Goal: Task Accomplishment & Management: Use online tool/utility

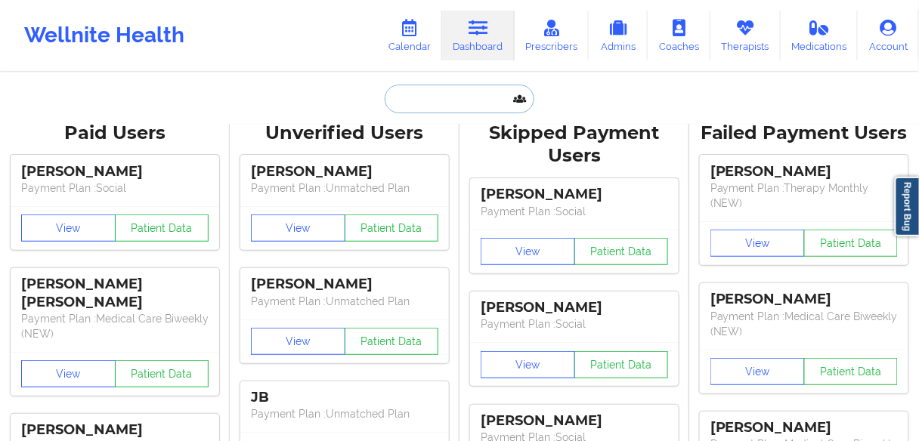
click at [472, 102] on input "text" at bounding box center [460, 99] width 150 height 29
paste input "[PERSON_NAME]"
type input "[PERSON_NAME]"
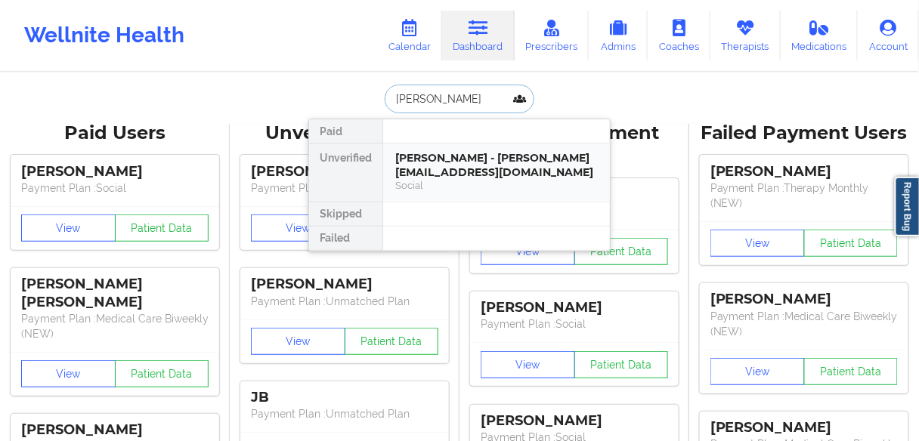
click at [431, 162] on div "[PERSON_NAME] - [PERSON_NAME][EMAIL_ADDRESS][DOMAIN_NAME]" at bounding box center [496, 165] width 203 height 28
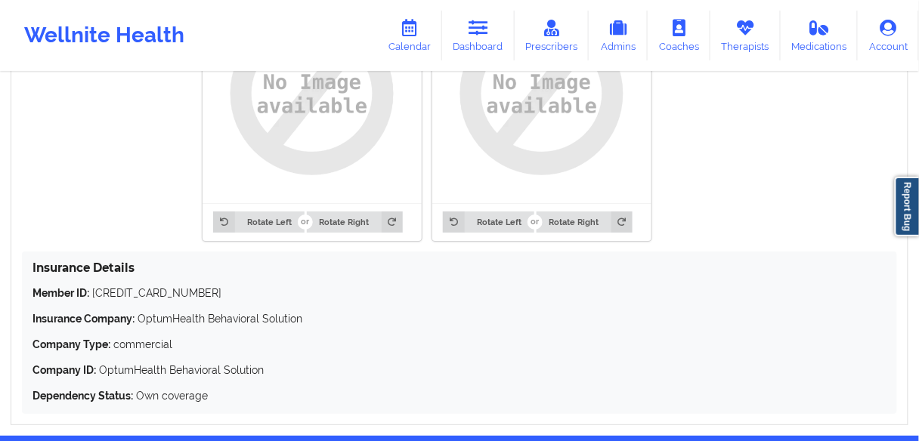
scroll to position [1310, 0]
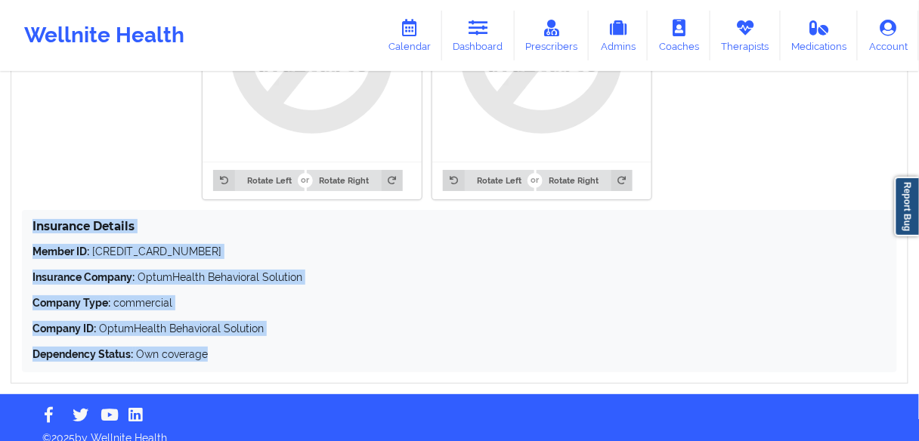
drag, startPoint x: 215, startPoint y: 344, endPoint x: 28, endPoint y: 212, distance: 229.4
click at [28, 212] on div "Insurance Details Member ID: [CREDIT_CARD_NUMBER] Insurance Company: OptumHealt…" at bounding box center [459, 291] width 875 height 163
copy div "Insurance Details Member ID: [CREDIT_CARD_NUMBER] Insurance Company: OptumHealt…"
click at [182, 270] on p "Insurance Company: OptumHealth Behavioral Solution" at bounding box center [460, 277] width 854 height 15
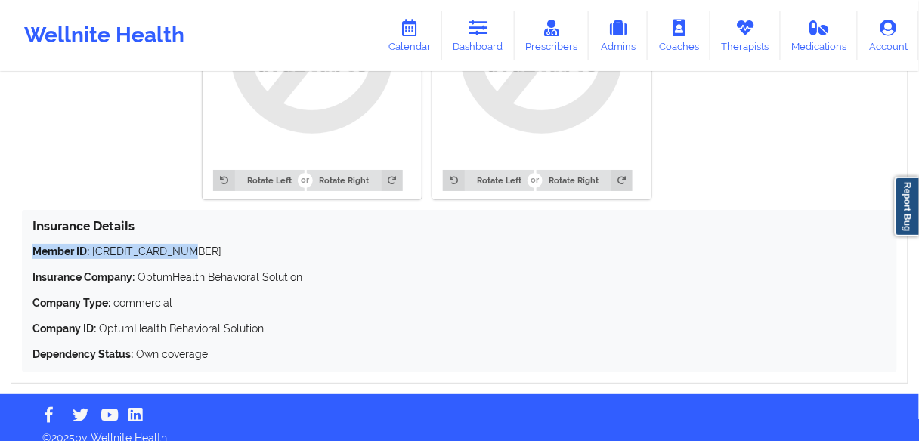
drag, startPoint x: 193, startPoint y: 238, endPoint x: 14, endPoint y: 235, distance: 178.4
click at [14, 235] on div "Insurance Information Edit Rotate Left Rotate Right Rotate Left Rotate Right In…" at bounding box center [460, 144] width 898 height 479
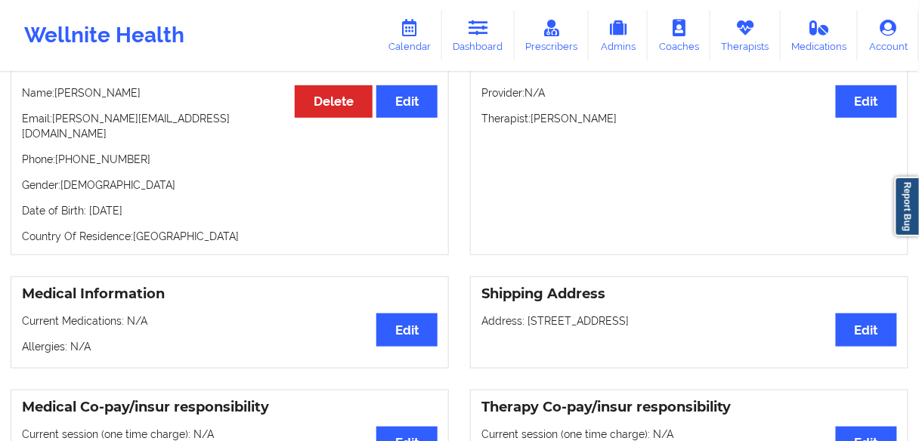
scroll to position [101, 0]
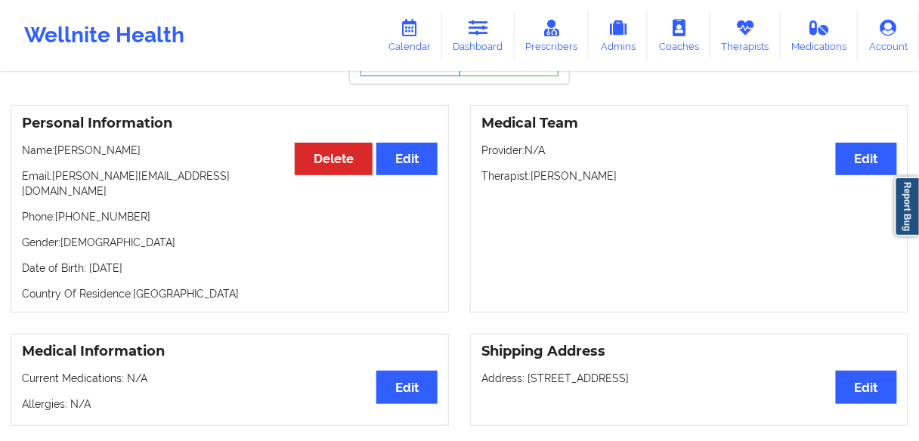
click at [101, 209] on p "Phone: [PHONE_NUMBER]" at bounding box center [230, 216] width 416 height 15
copy p "18087471959"
drag, startPoint x: 591, startPoint y: 178, endPoint x: 469, endPoint y: 178, distance: 122.5
click at [469, 178] on div "Medical Team Edit Provider: N/A Therapist: [PERSON_NAME]" at bounding box center [690, 209] width 460 height 208
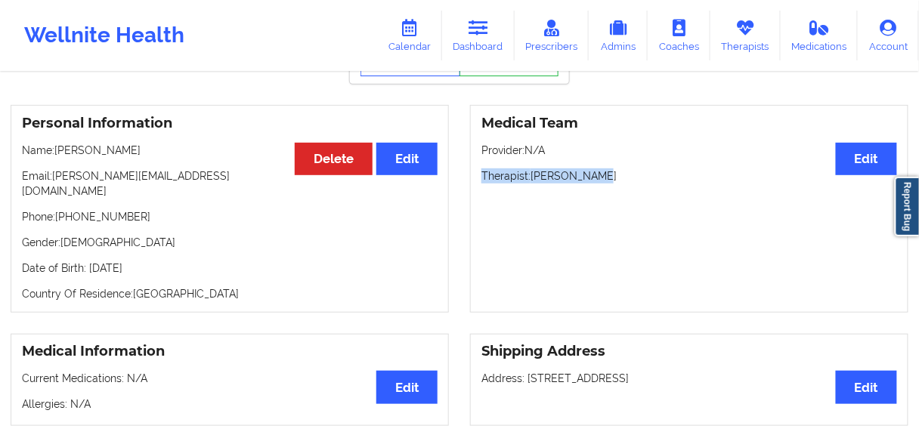
scroll to position [0, 0]
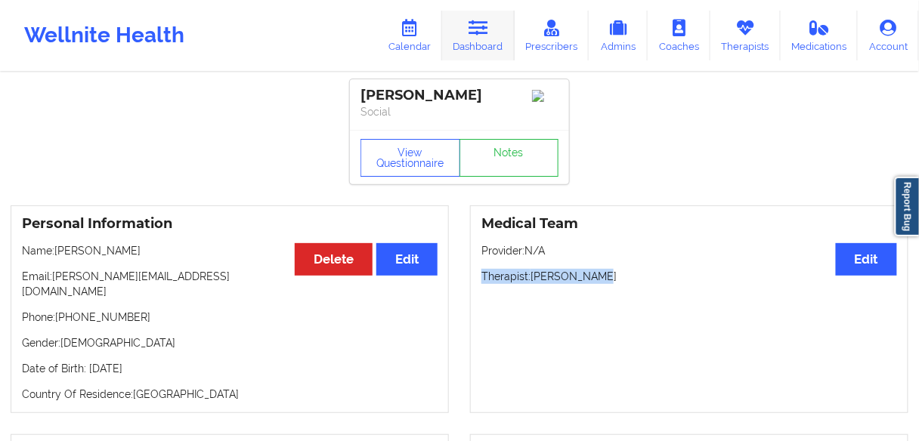
click at [475, 37] on link "Dashboard" at bounding box center [478, 36] width 73 height 50
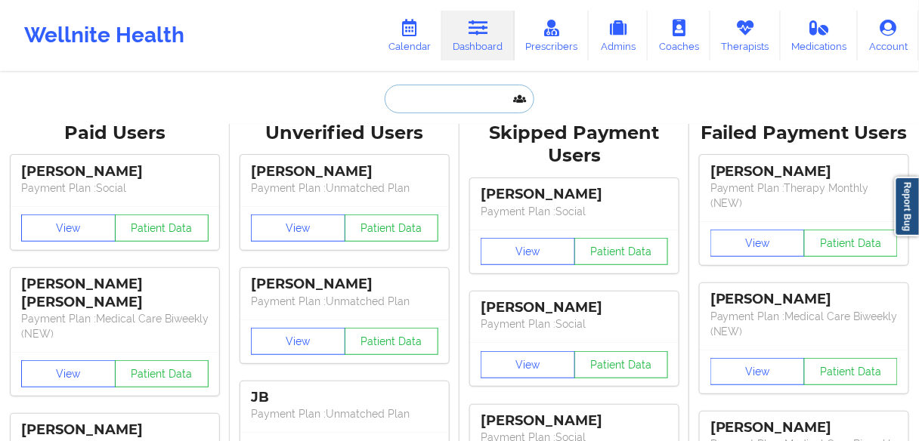
click at [427, 93] on input "text" at bounding box center [460, 99] width 150 height 29
paste input "[PERSON_NAME]"
type input "[PERSON_NAME]"
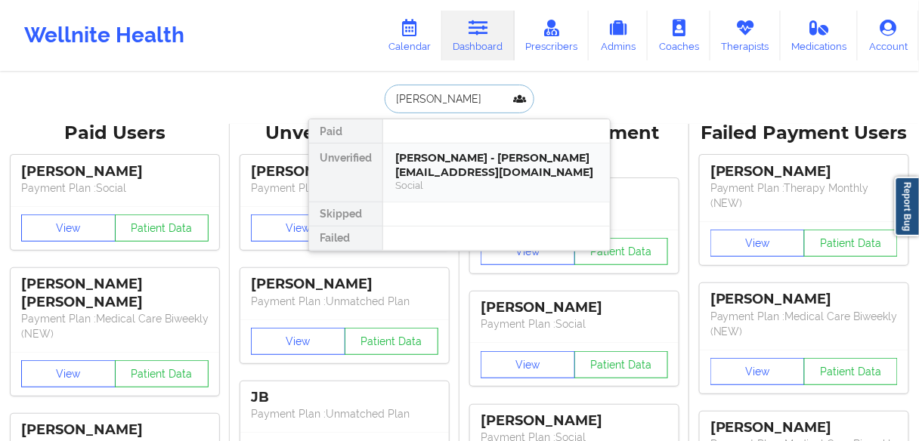
click at [423, 169] on div "[PERSON_NAME] - [PERSON_NAME][EMAIL_ADDRESS][DOMAIN_NAME]" at bounding box center [496, 165] width 203 height 28
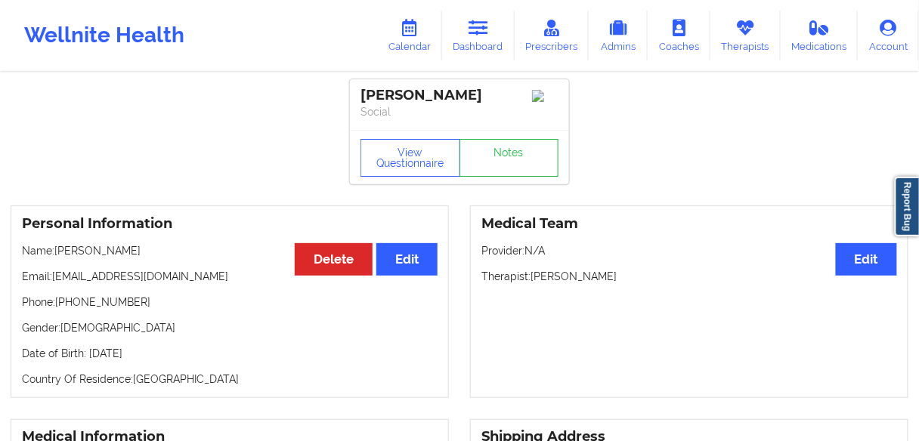
drag, startPoint x: 623, startPoint y: 280, endPoint x: 530, endPoint y: 276, distance: 93.1
click at [530, 276] on p "Therapist: [PERSON_NAME]" at bounding box center [690, 276] width 416 height 15
copy p "[PERSON_NAME]"
click at [422, 40] on link "Calendar" at bounding box center [409, 36] width 65 height 50
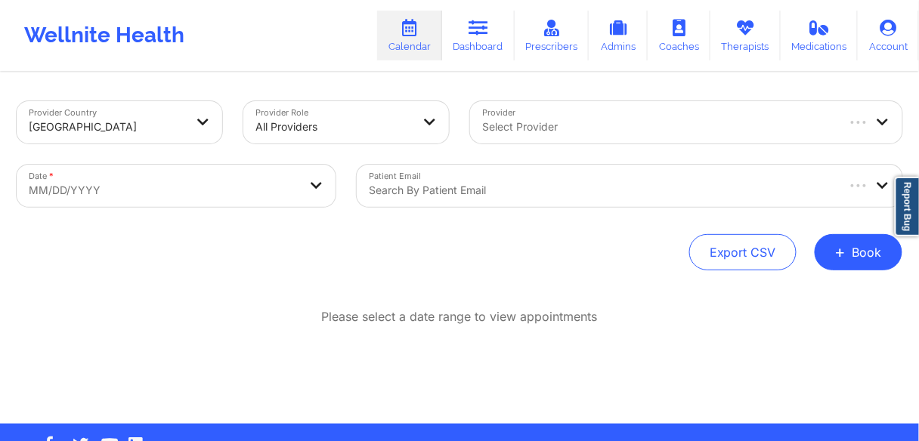
click at [617, 125] on div at bounding box center [658, 127] width 352 height 18
paste input "[PERSON_NAME]"
type input "[PERSON_NAME]"
click at [578, 130] on div at bounding box center [673, 127] width 382 height 18
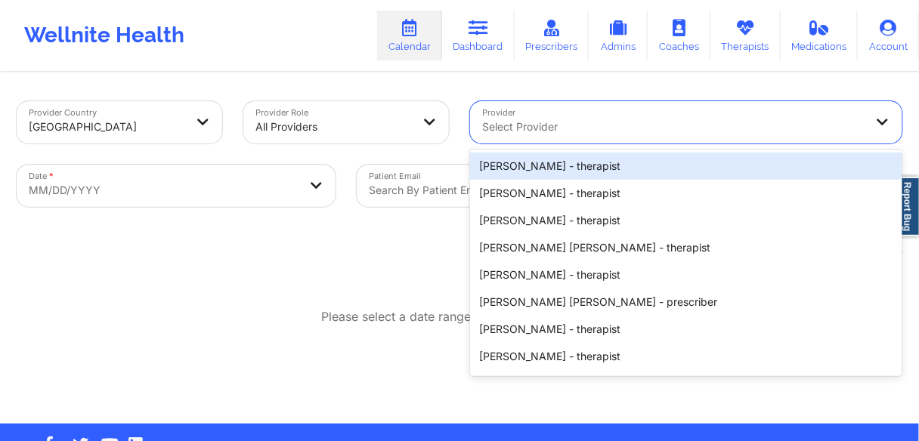
click at [531, 126] on div at bounding box center [673, 127] width 382 height 18
paste input "[PERSON_NAME]"
type input "[PERSON_NAME]"
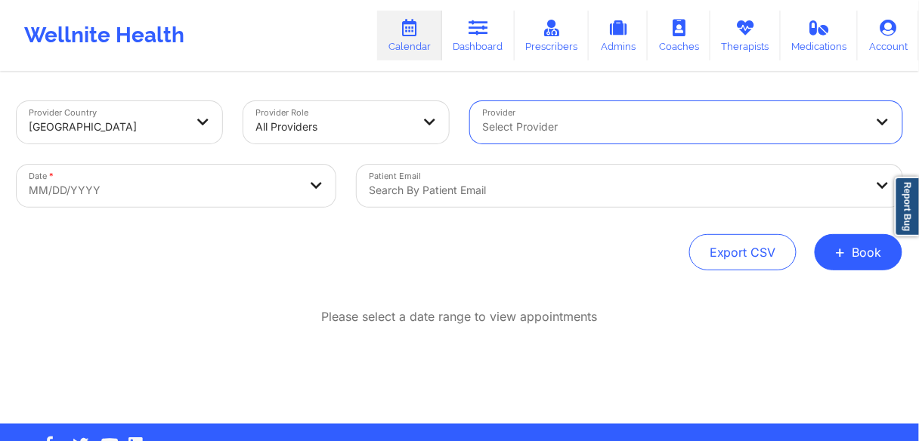
drag, startPoint x: 578, startPoint y: 129, endPoint x: 531, endPoint y: 129, distance: 46.9
click at [525, 126] on div at bounding box center [673, 127] width 382 height 18
paste input "[PERSON_NAME]"
drag, startPoint x: 518, startPoint y: 125, endPoint x: 615, endPoint y: 124, distance: 96.8
click at [615, 124] on div "[PERSON_NAME]" at bounding box center [673, 127] width 382 height 18
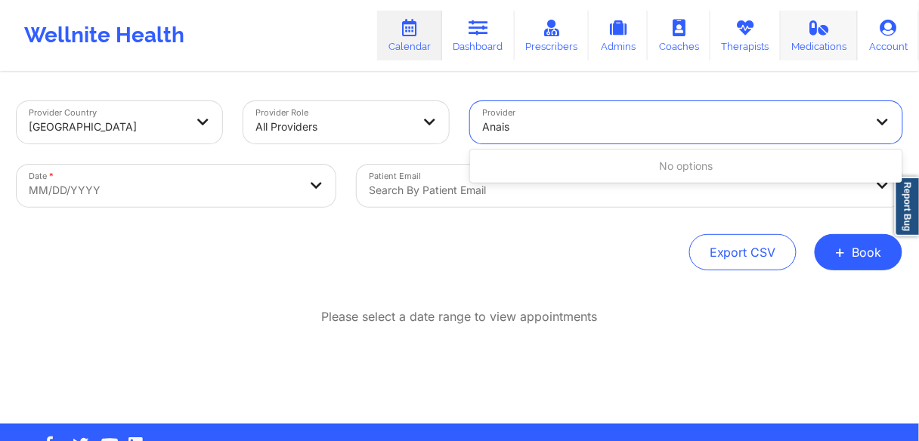
type input "Anais"
click at [518, 125] on div at bounding box center [673, 127] width 382 height 18
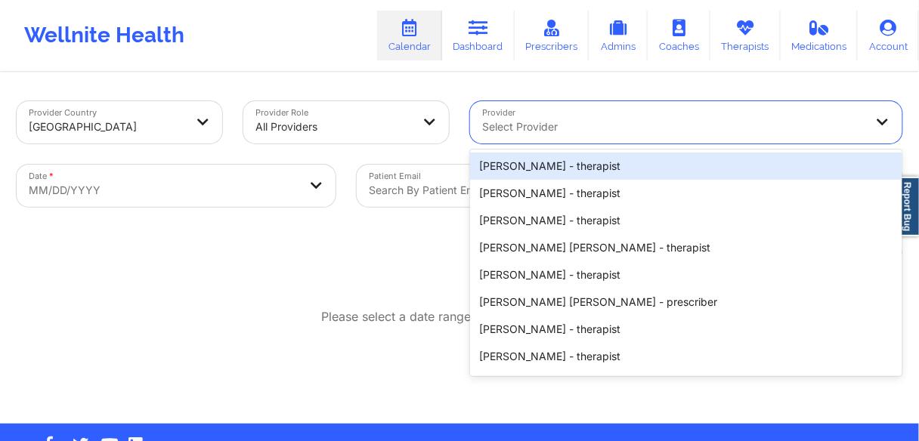
paste input "[PERSON_NAME]"
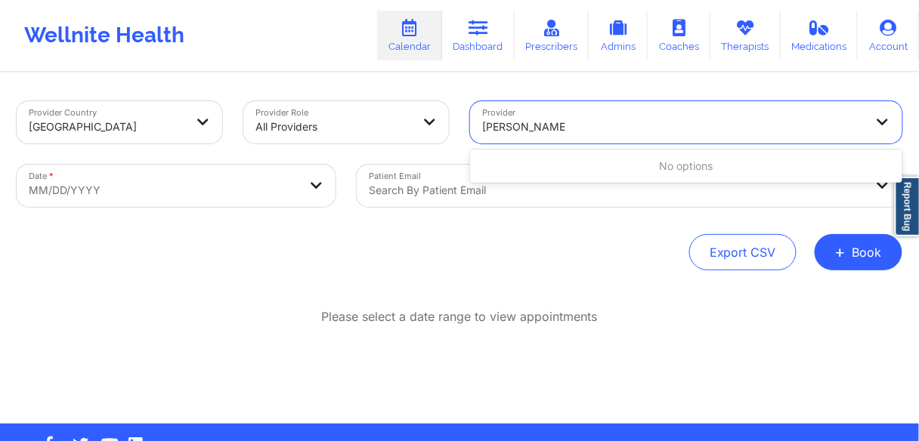
drag, startPoint x: 511, startPoint y: 125, endPoint x: 621, endPoint y: 125, distance: 109.6
click at [621, 125] on div "[PERSON_NAME]" at bounding box center [673, 127] width 382 height 18
type input "[PERSON_NAME]"
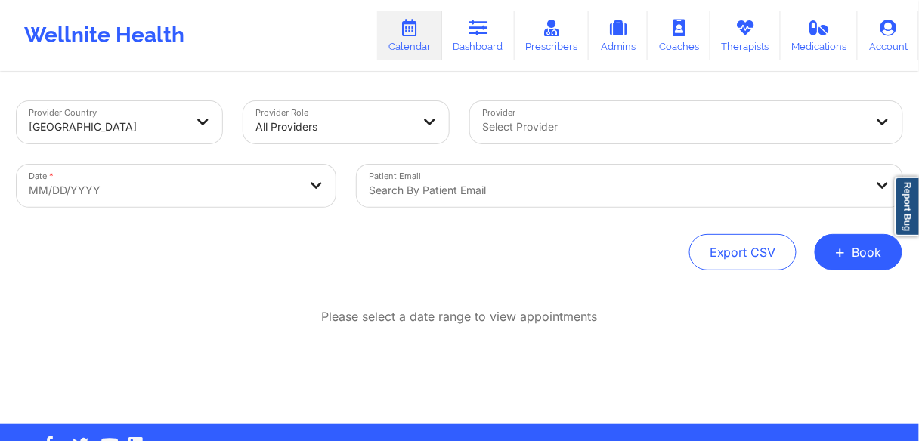
click at [518, 128] on div at bounding box center [673, 127] width 382 height 18
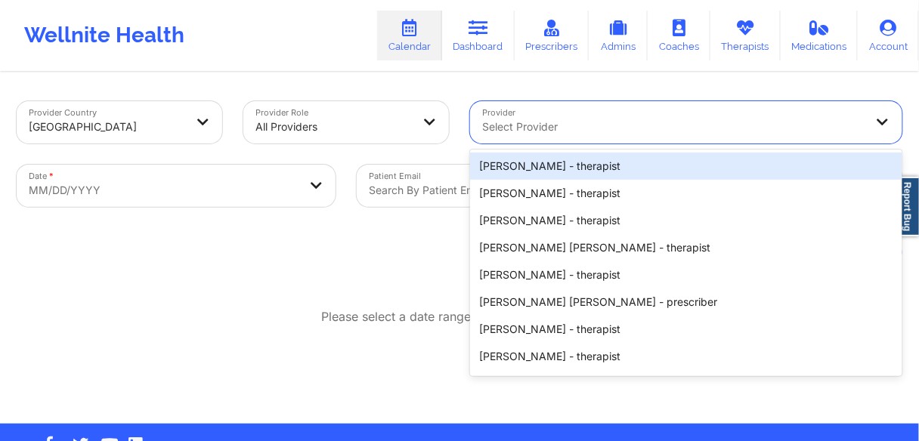
paste input "[PERSON_NAME]"
type input "[PERSON_NAME]"
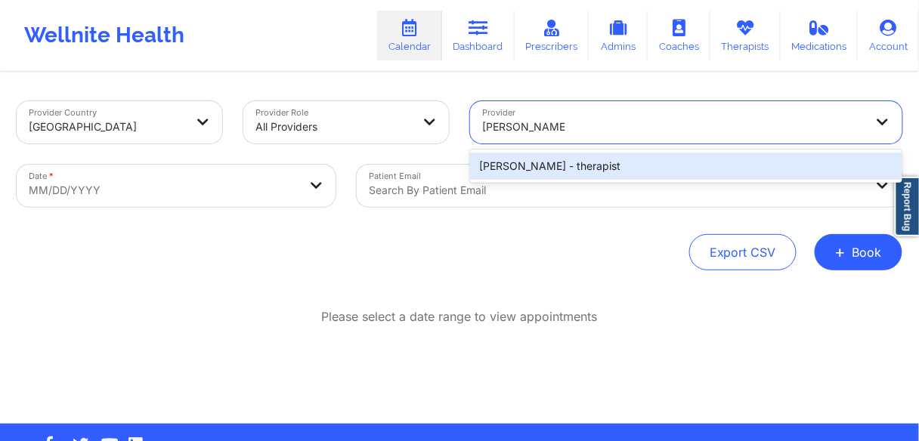
click at [520, 169] on div "Anais Quiñonez - therapist" at bounding box center [686, 166] width 432 height 27
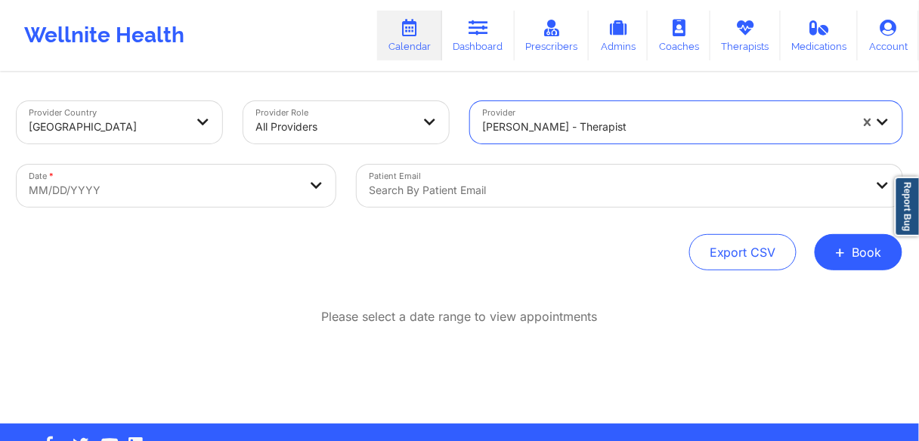
click at [243, 181] on body "Wellnite Health Calendar Dashboard Prescribers Admins Coaches Therapists Medica…" at bounding box center [459, 220] width 919 height 441
select select "2025-8"
select select "2025-9"
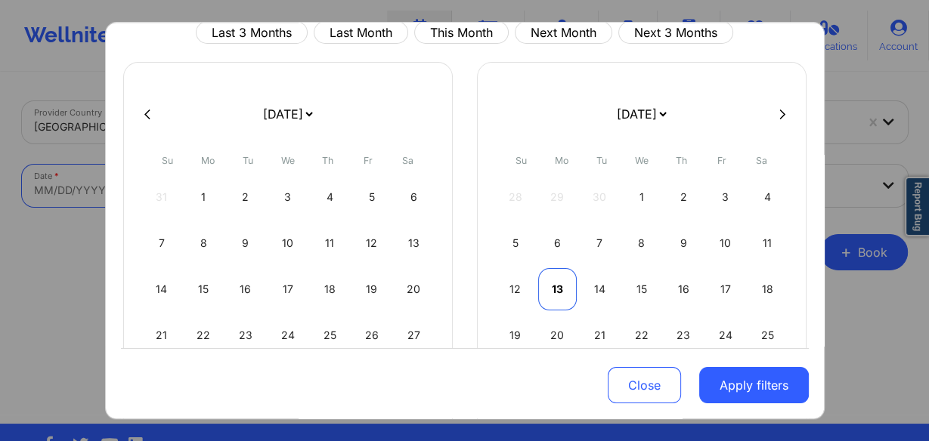
click at [552, 286] on div "13" at bounding box center [557, 289] width 39 height 42
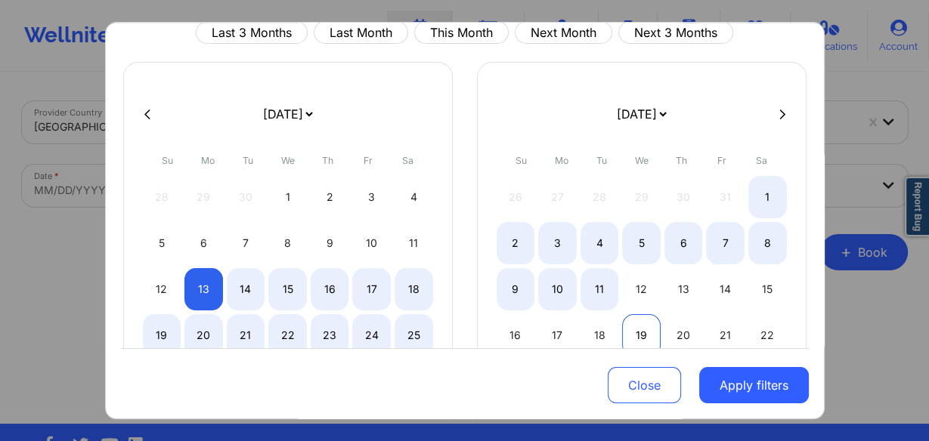
select select "2025-9"
select select "2025-10"
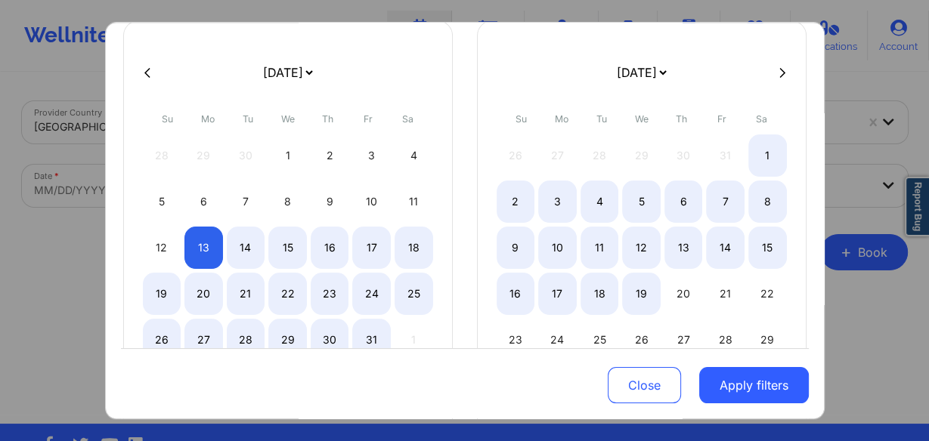
select select "2025-9"
select select "2025-10"
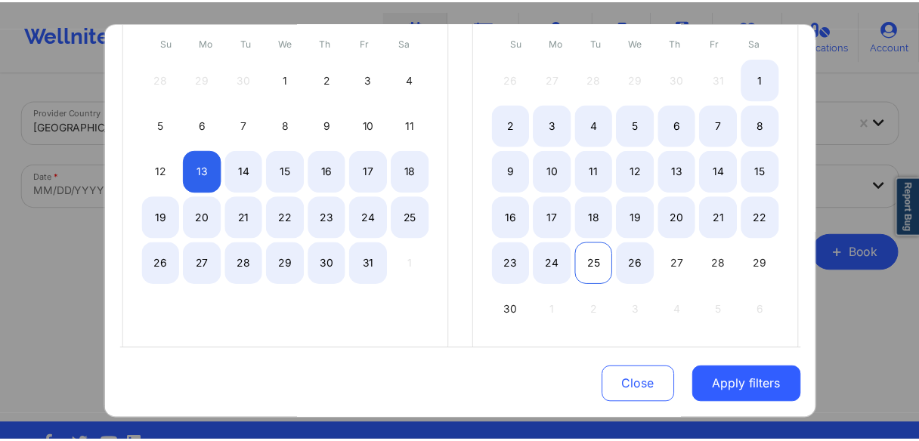
scroll to position [181, 0]
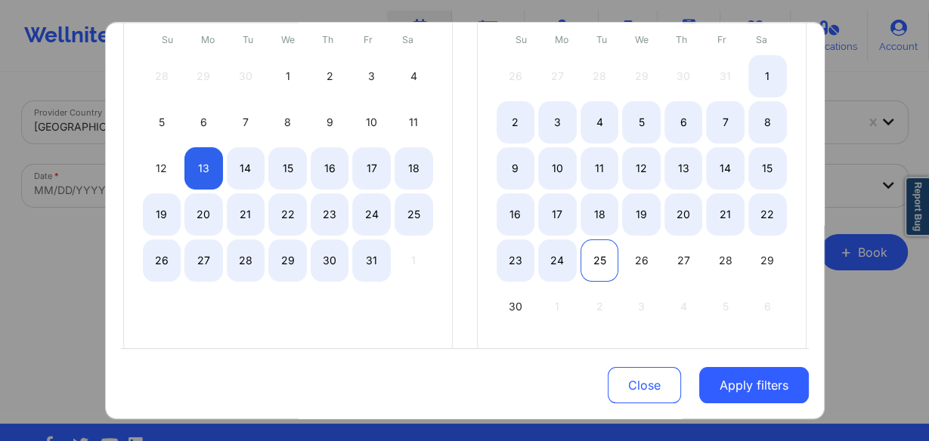
select select "2025-9"
select select "2025-10"
click at [600, 255] on div "25" at bounding box center [600, 261] width 39 height 42
select select "2025-9"
select select "2025-10"
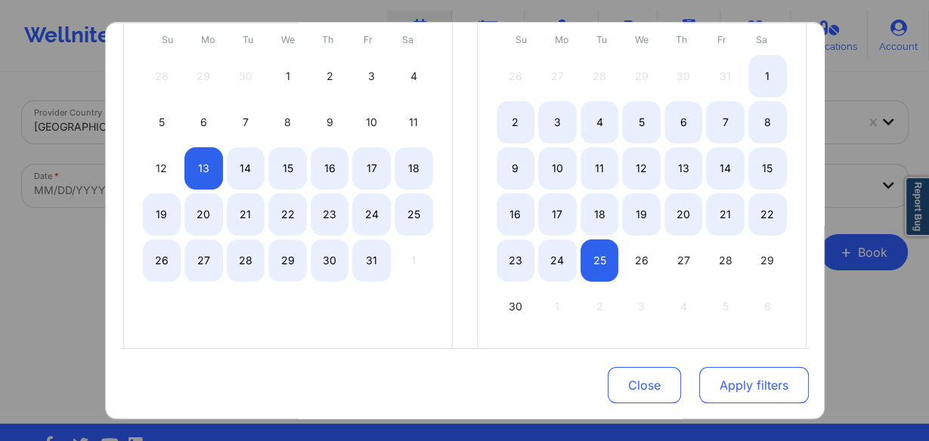
click at [747, 375] on button "Apply filters" at bounding box center [754, 385] width 110 height 36
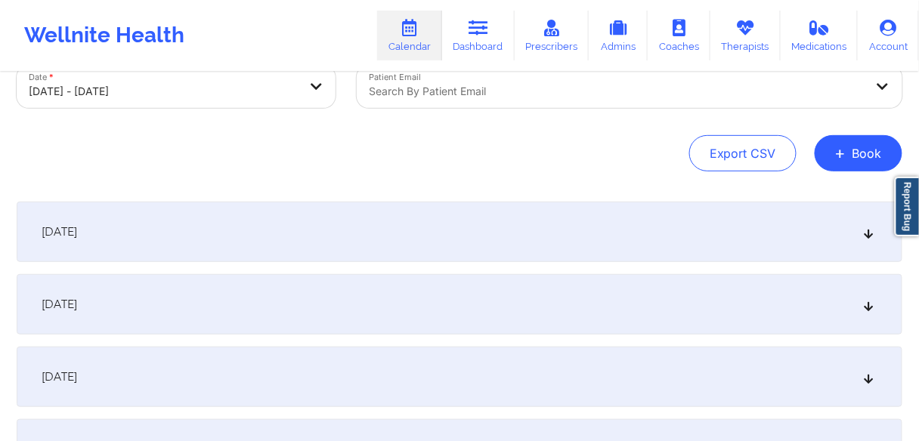
scroll to position [121, 0]
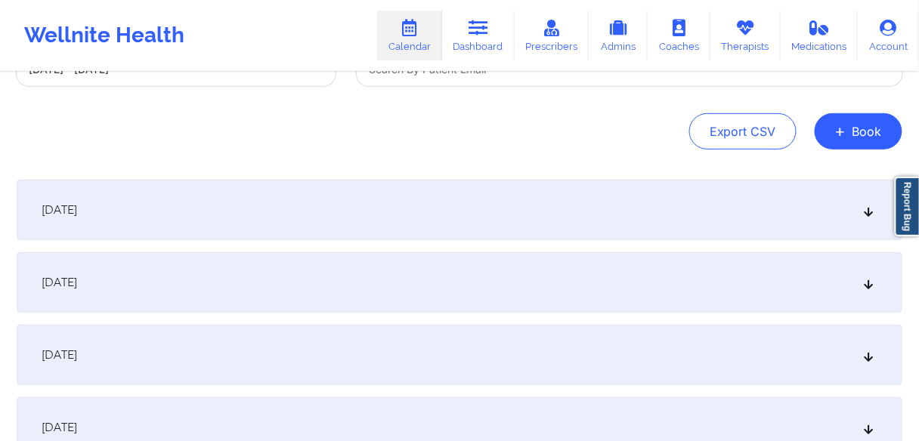
click at [160, 220] on div "October 13, 2025" at bounding box center [460, 210] width 886 height 60
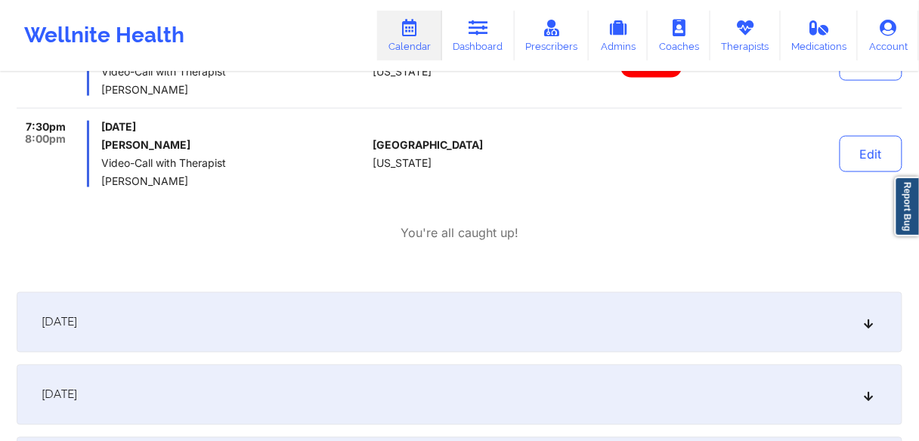
scroll to position [2056, 0]
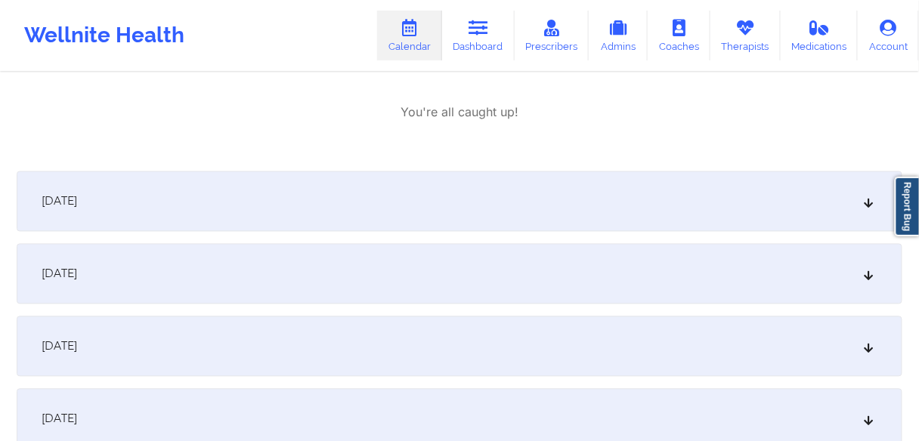
click at [77, 204] on span "October 14, 2025" at bounding box center [60, 201] width 36 height 15
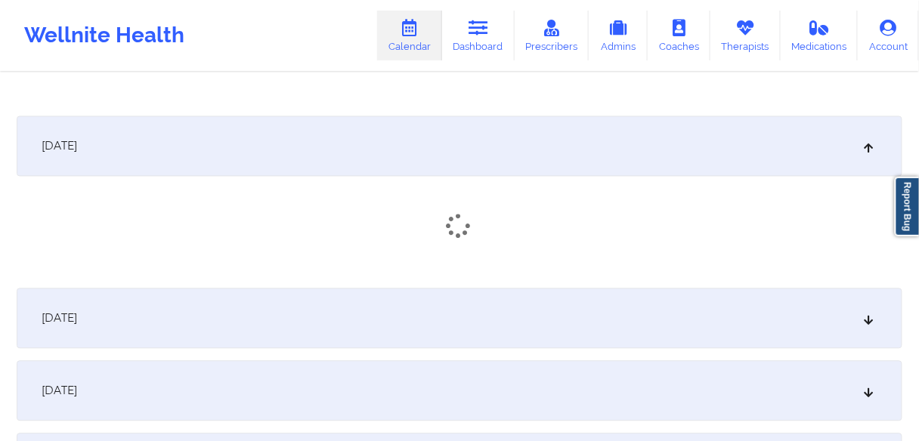
scroll to position [2177, 0]
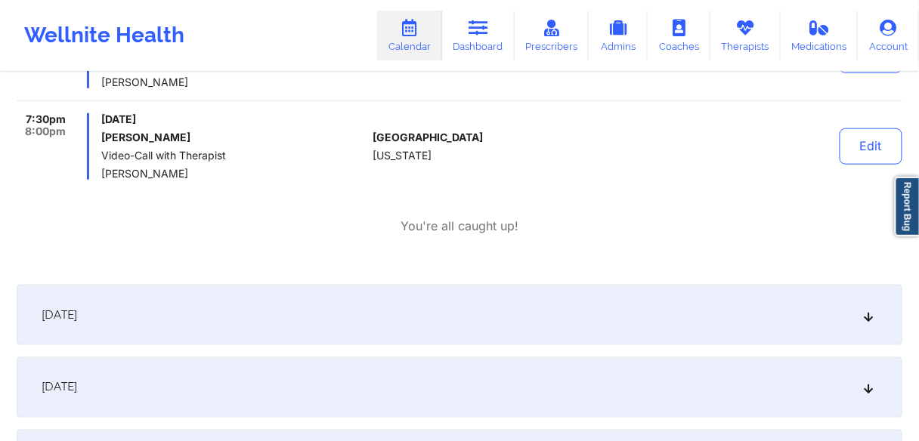
click at [127, 293] on div "October 15, 2025" at bounding box center [460, 315] width 886 height 60
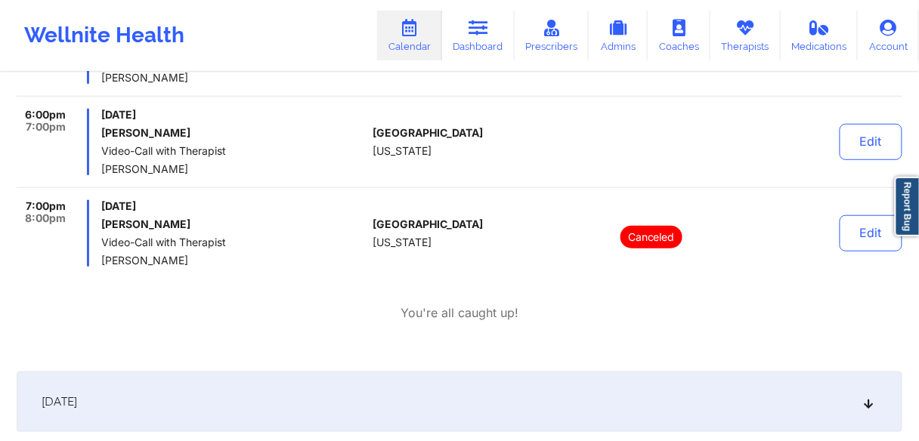
scroll to position [4535, 0]
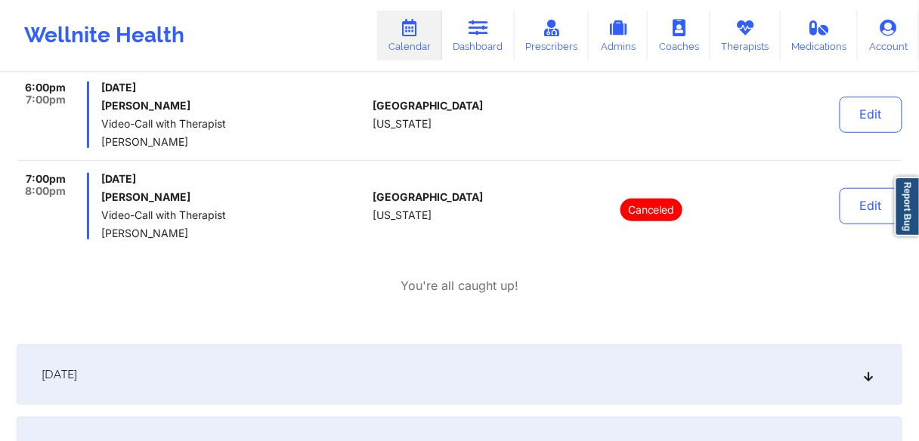
click at [77, 367] on span "October 16, 2025" at bounding box center [60, 374] width 36 height 15
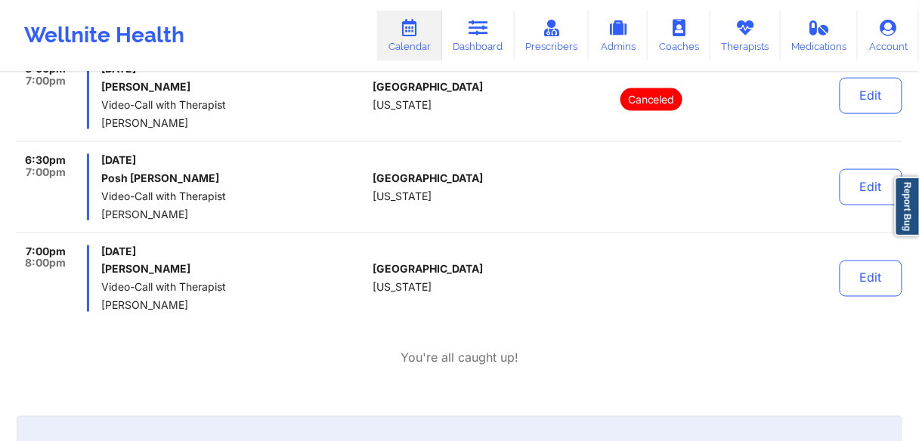
scroll to position [6229, 0]
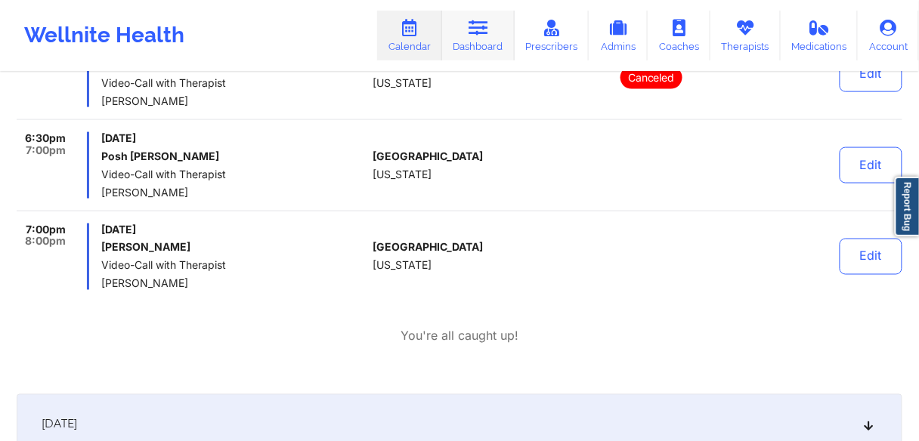
click at [472, 42] on link "Dashboard" at bounding box center [478, 36] width 73 height 50
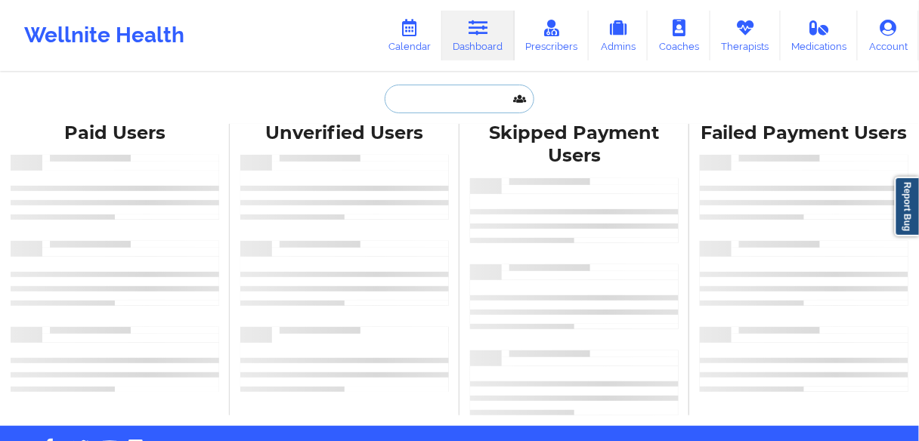
click at [452, 102] on input "text" at bounding box center [460, 99] width 150 height 29
paste input "Nickel Martin"
type input "Nickel Martin"
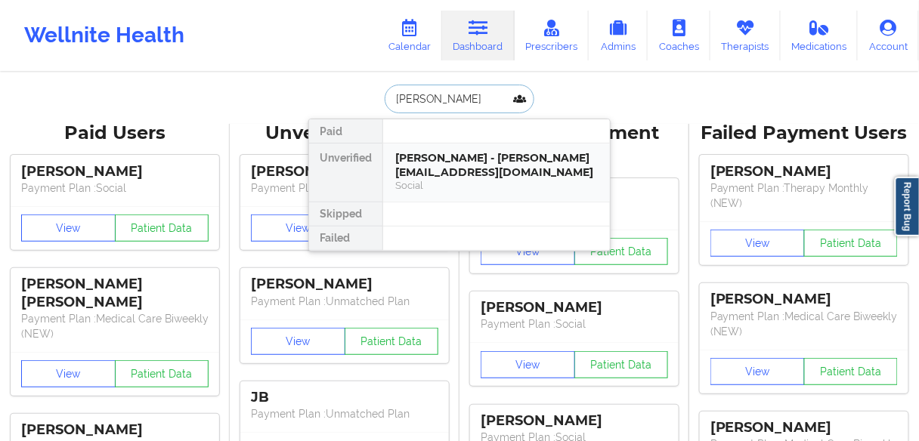
click at [417, 170] on div "Nickel Martin - nickelmartin@ymail.com" at bounding box center [496, 165] width 203 height 28
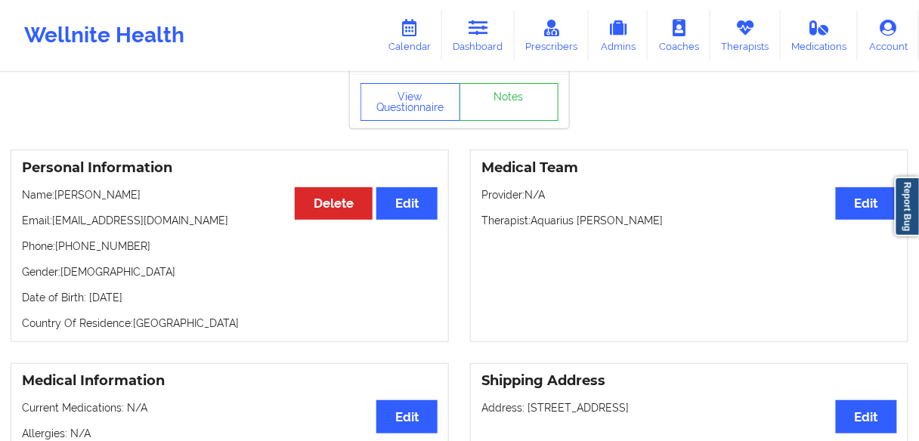
scroll to position [121, 0]
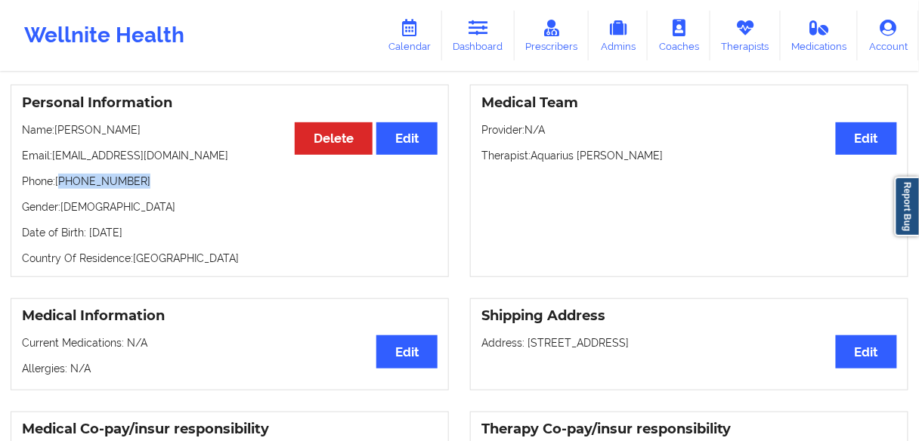
drag, startPoint x: 137, startPoint y: 174, endPoint x: 60, endPoint y: 185, distance: 77.2
click at [60, 185] on div "Personal Information Edit Delete Name: Nickel Martin Email: nickelmartin@ymail.…" at bounding box center [230, 181] width 438 height 193
copy p "1267-808-1584"
click at [470, 45] on link "Dashboard" at bounding box center [478, 36] width 73 height 50
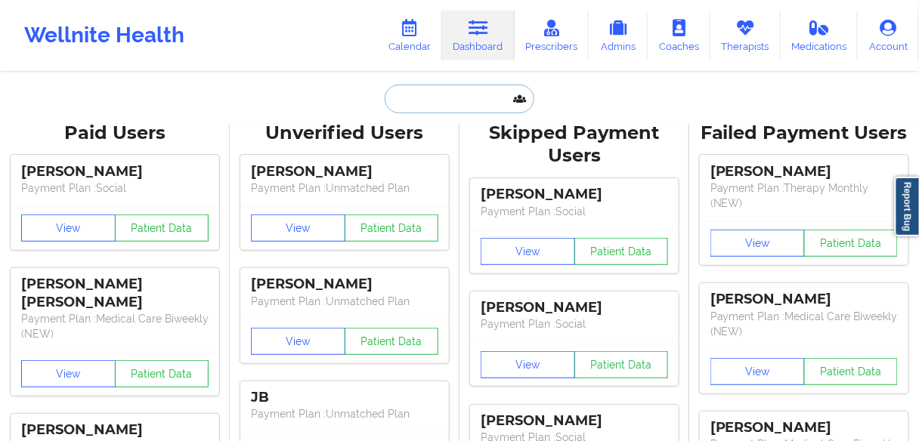
click at [460, 94] on input "text" at bounding box center [460, 99] width 150 height 29
paste input "Melissa Hale"
type input "Melissa Hale"
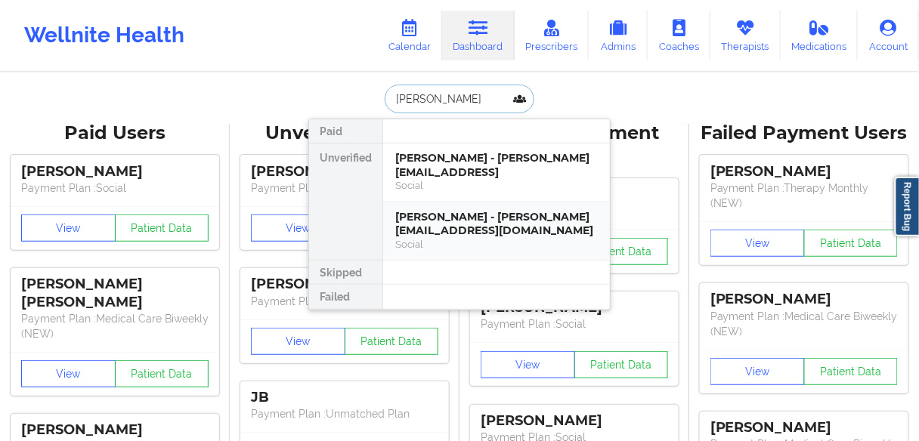
click at [447, 210] on div "Melissa Hale - melissahale@usf.edu" at bounding box center [496, 224] width 203 height 28
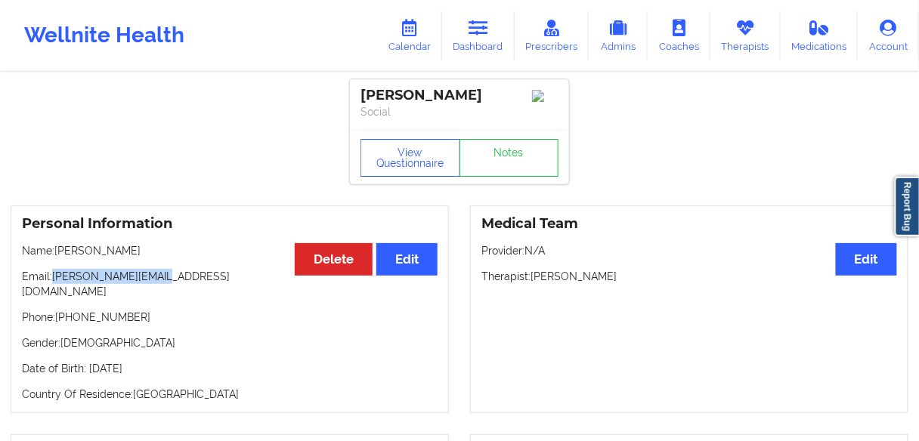
drag, startPoint x: 169, startPoint y: 277, endPoint x: 56, endPoint y: 277, distance: 113.4
click at [56, 277] on p "Email: melissahale@usf.edu" at bounding box center [230, 284] width 416 height 30
copy p "melissahale@usf.edu"
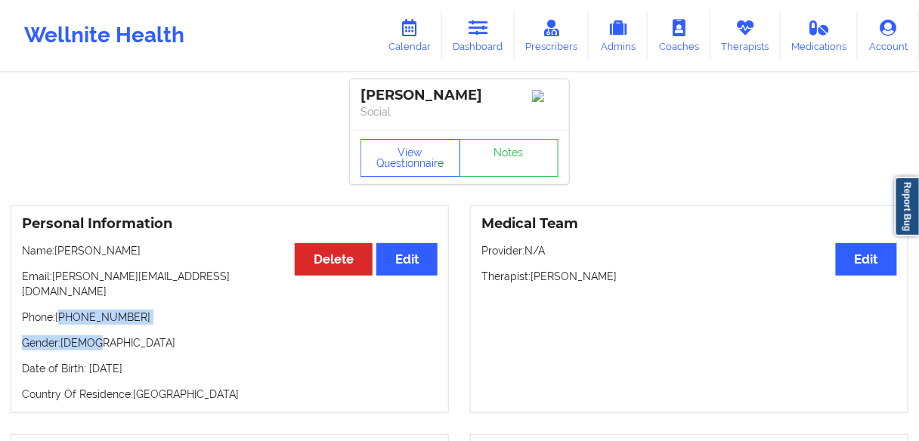
drag, startPoint x: 145, startPoint y: 314, endPoint x: 62, endPoint y: 311, distance: 83.2
click at [62, 311] on div "Personal Information Edit Delete Name: Melissa Hale Email: melissahale@usf.edu …" at bounding box center [230, 310] width 438 height 208
click at [79, 317] on div "Personal Information Edit Delete Name: Melissa Hale Email: melissahale@usf.edu …" at bounding box center [230, 310] width 438 height 208
click at [139, 313] on p "Phone: +1904-360-9923" at bounding box center [230, 317] width 416 height 15
click at [138, 310] on p "Phone: +1904-360-9923" at bounding box center [230, 317] width 416 height 15
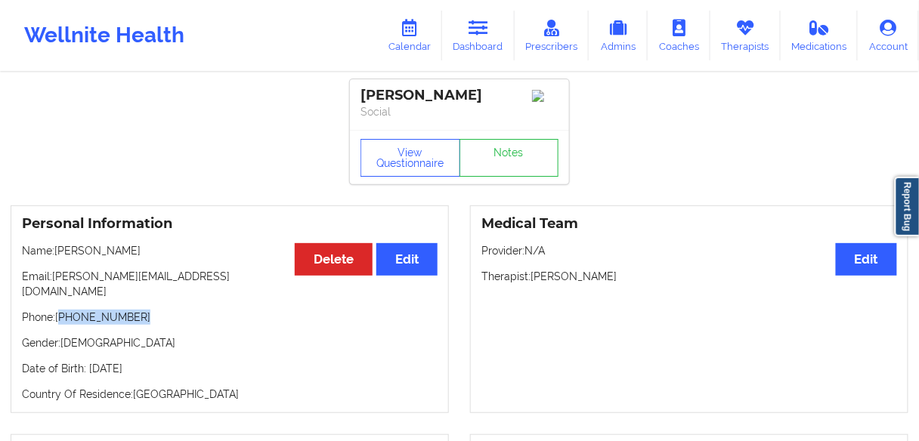
drag, startPoint x: 150, startPoint y: 308, endPoint x: 382, endPoint y: 181, distance: 264.5
click at [64, 310] on p "Phone: +1904-360-9923" at bounding box center [230, 317] width 416 height 15
copy p "904-360-9923"
click at [484, 48] on link "Dashboard" at bounding box center [478, 36] width 73 height 50
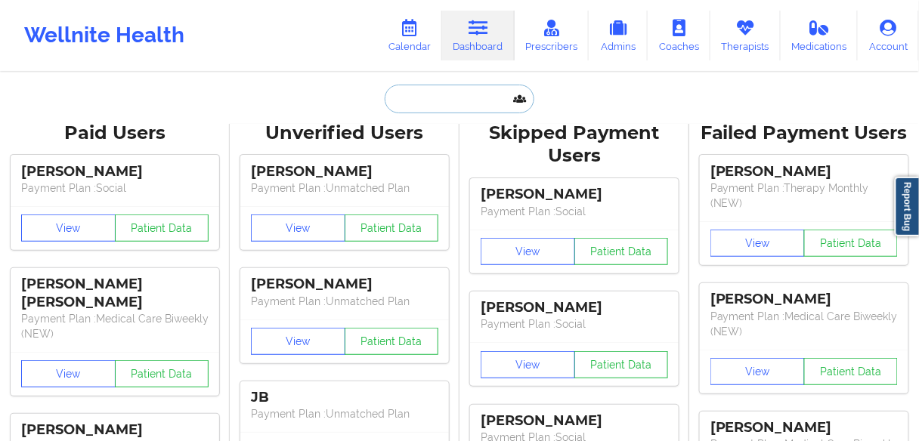
click at [432, 99] on input "text" at bounding box center [460, 99] width 150 height 29
paste input "Jarod Groome"
type input "Jarod Groome"
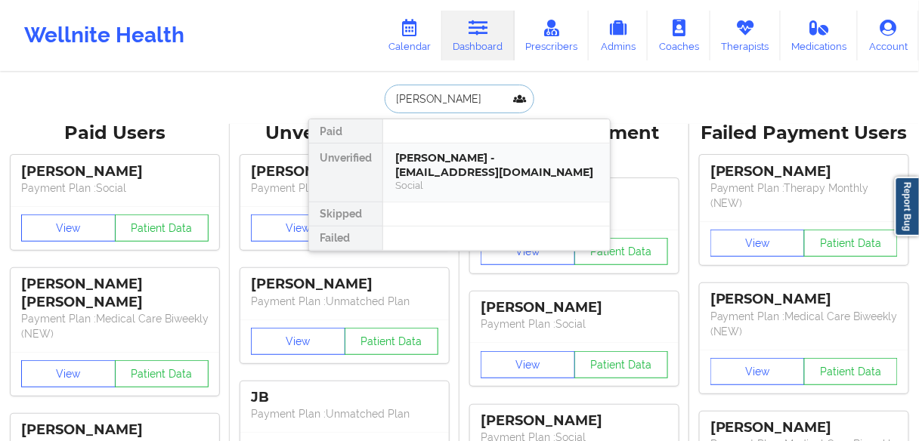
click at [420, 179] on div "Social" at bounding box center [496, 185] width 203 height 13
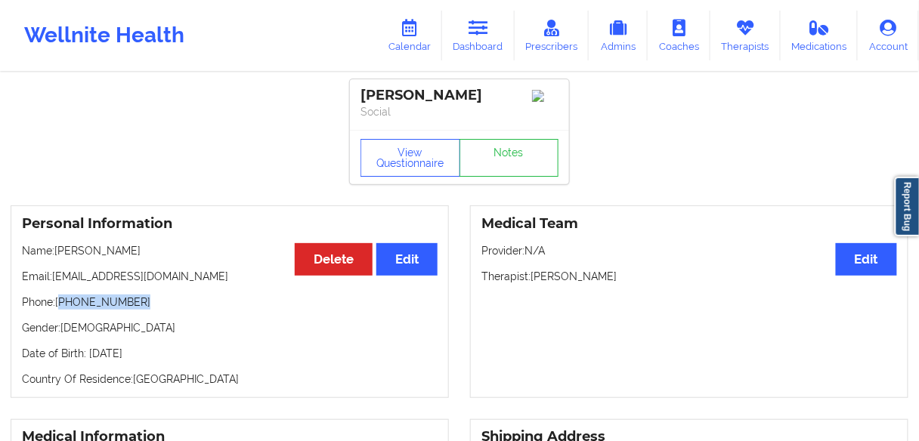
drag, startPoint x: 141, startPoint y: 308, endPoint x: 62, endPoint y: 306, distance: 78.6
click at [62, 306] on p "Phone: +1347-824-8783" at bounding box center [230, 302] width 416 height 15
copy p "1347-824-8783"
drag, startPoint x: 166, startPoint y: 281, endPoint x: 51, endPoint y: 282, distance: 115.7
click at [51, 282] on p "Email: jroome1@yahoo.com" at bounding box center [230, 276] width 416 height 15
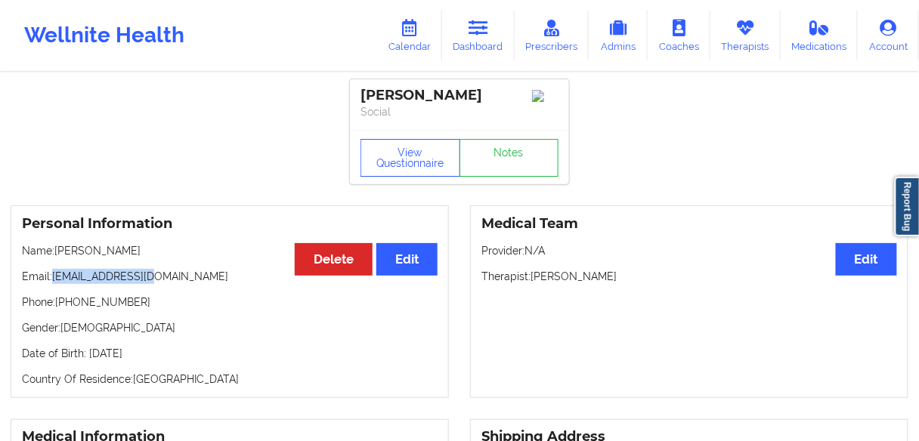
copy p "jroome1@yahoo.com"
drag, startPoint x: 104, startPoint y: 306, endPoint x: 61, endPoint y: 305, distance: 43.1
click at [61, 305] on p "Phone: +1347-824-8783" at bounding box center [230, 302] width 416 height 15
copy p "1347-824-8783"
drag, startPoint x: 619, startPoint y: 281, endPoint x: 534, endPoint y: 283, distance: 85.4
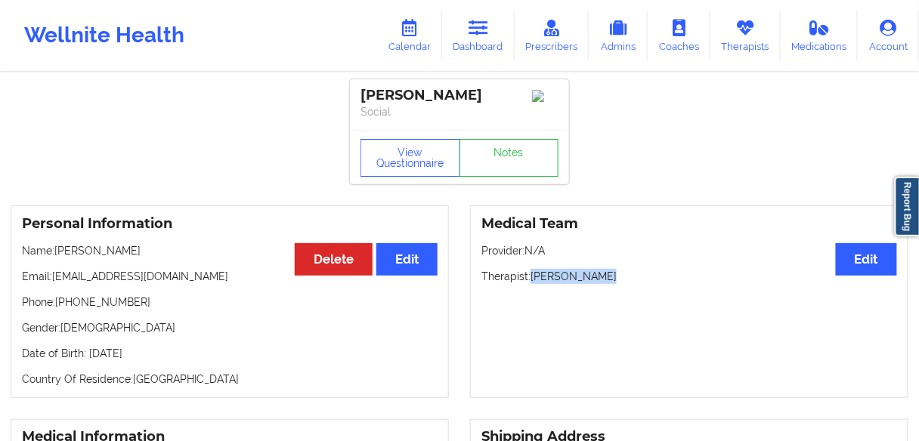
click at [534, 283] on p "Therapist: Jordan Castro" at bounding box center [690, 276] width 416 height 15
copy p "Jordan Castro"
click at [476, 33] on icon at bounding box center [479, 28] width 20 height 17
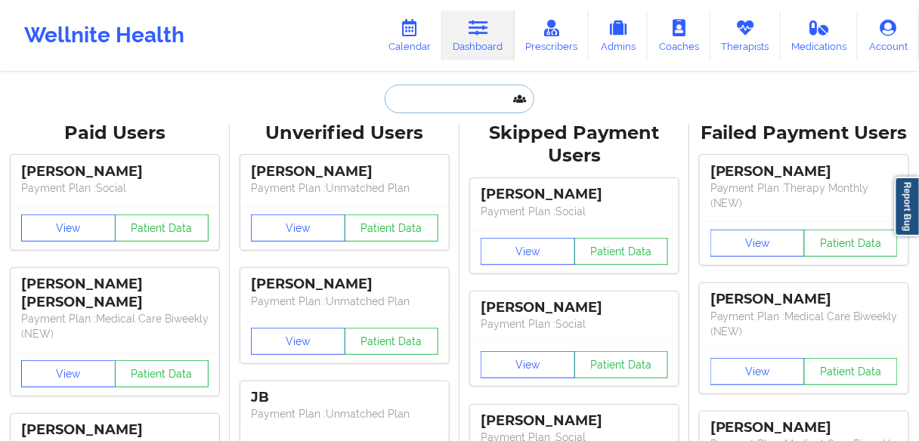
click at [494, 98] on input "text" at bounding box center [460, 99] width 150 height 29
click at [426, 29] on link "Calendar" at bounding box center [409, 36] width 65 height 50
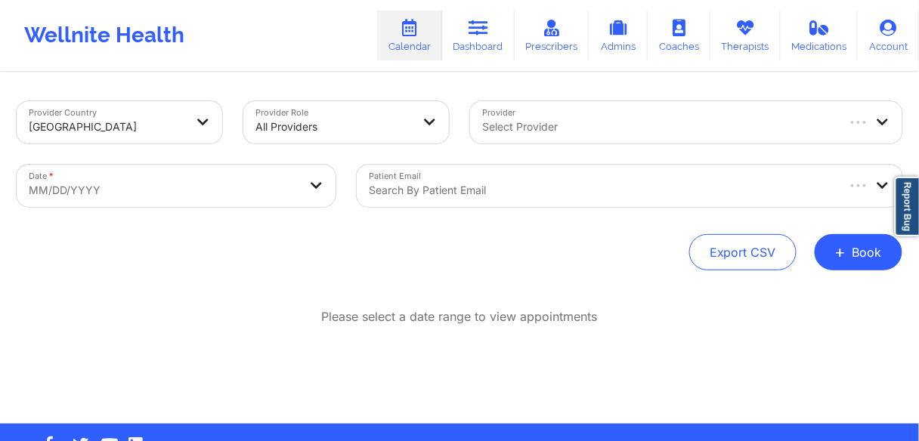
click at [547, 119] on div at bounding box center [658, 127] width 352 height 18
paste input "Jordan Castro"
type input "Jordan Castro"
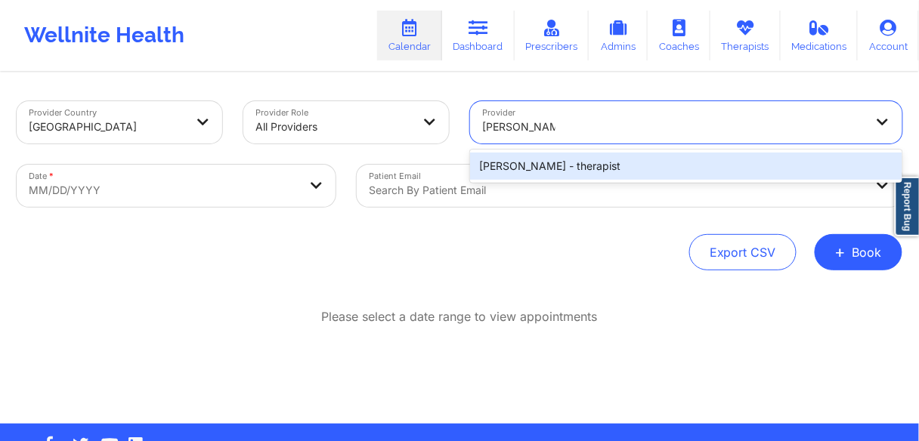
click at [519, 169] on div "Jordan Castro - therapist" at bounding box center [686, 166] width 432 height 27
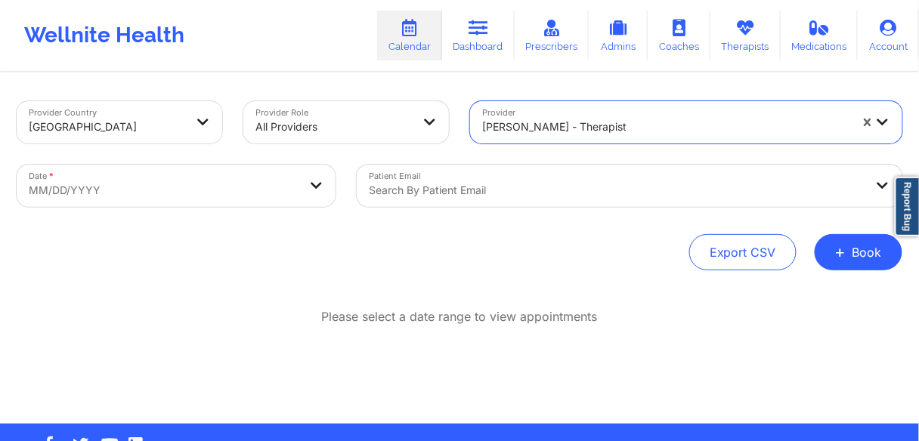
select select "2025-8"
select select "2025-9"
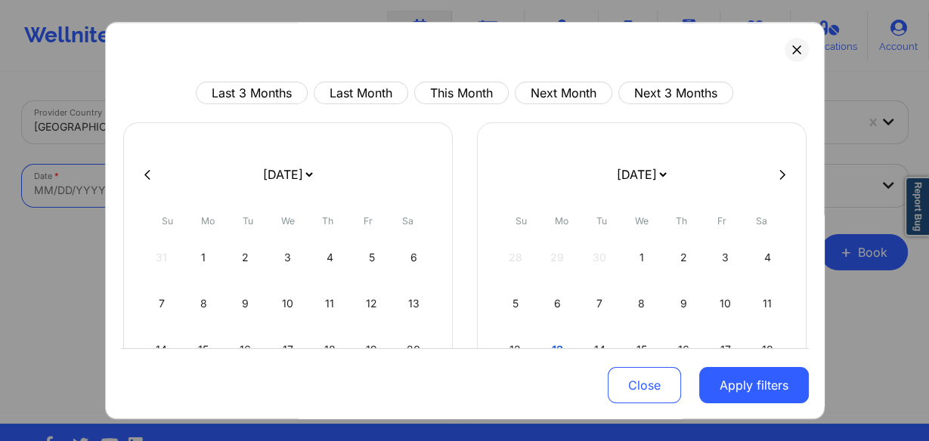
click at [208, 192] on body "Wellnite Health Calendar Dashboard Prescribers Admins Coaches Therapists Medica…" at bounding box center [464, 220] width 929 height 441
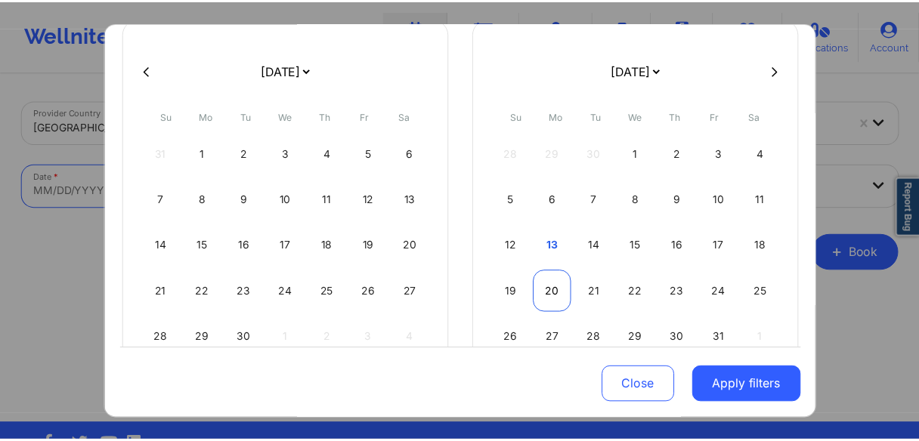
scroll to position [121, 0]
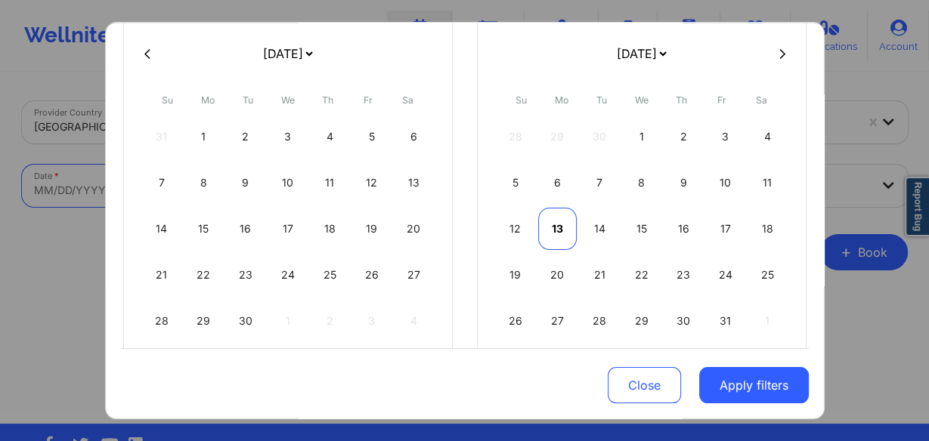
click at [552, 226] on div "13" at bounding box center [557, 229] width 39 height 42
select select "2025-9"
select select "2025-10"
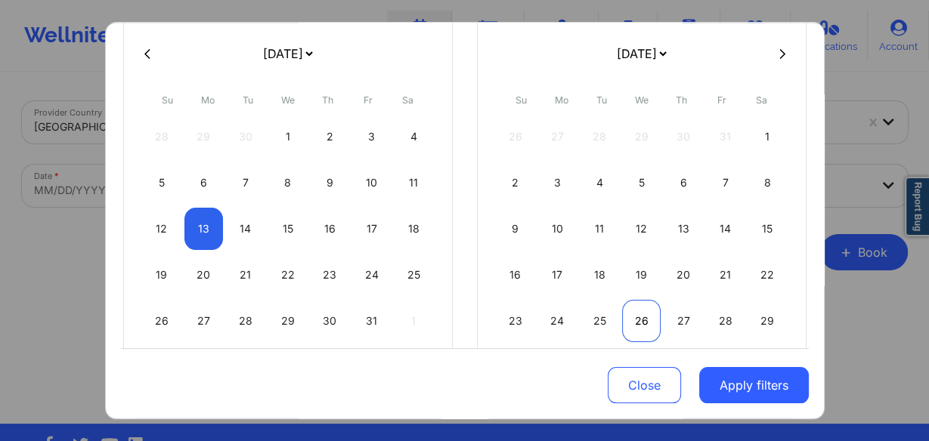
select select "2025-9"
select select "2025-10"
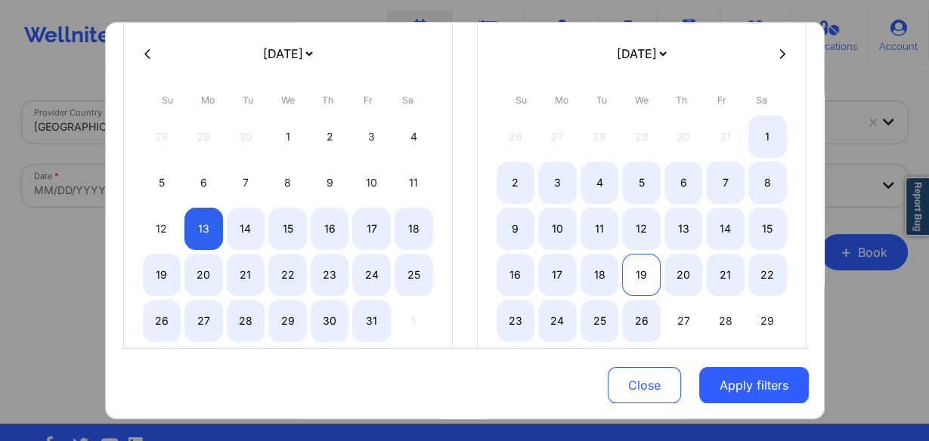
select select "2025-9"
select select "2025-10"
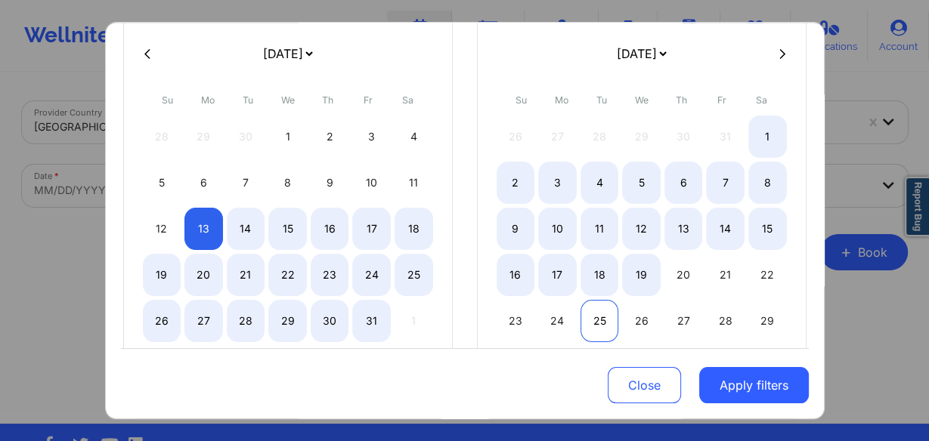
select select "2025-9"
select select "2025-10"
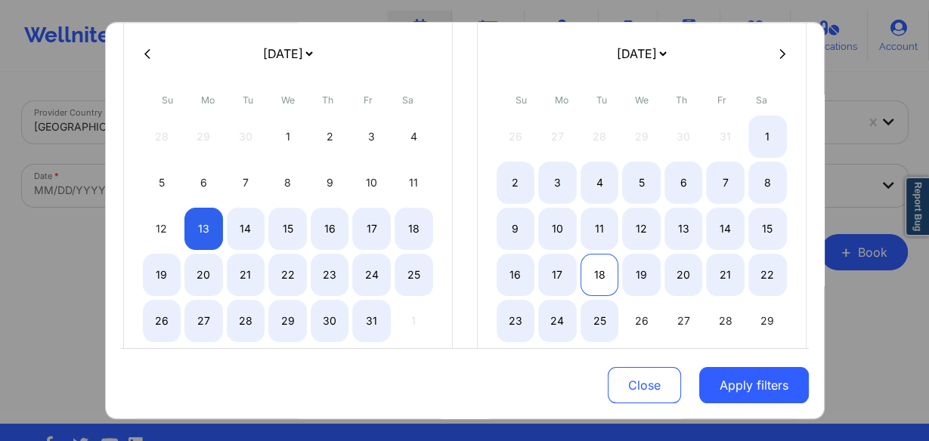
select select "2025-9"
select select "2025-10"
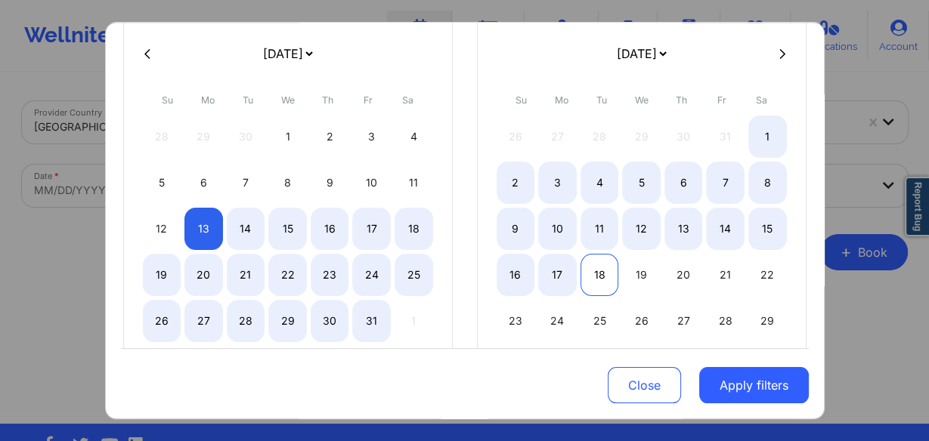
click at [605, 275] on div "18" at bounding box center [600, 275] width 39 height 42
select select "2025-9"
select select "2025-10"
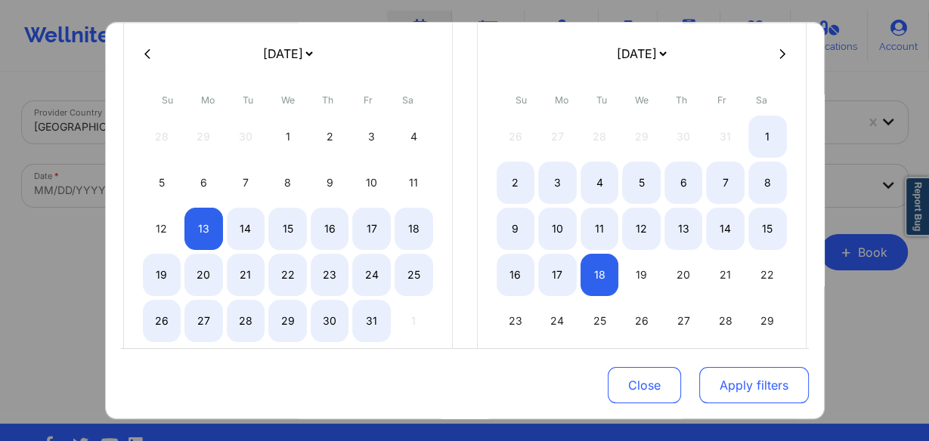
click at [729, 377] on button "Apply filters" at bounding box center [754, 385] width 110 height 36
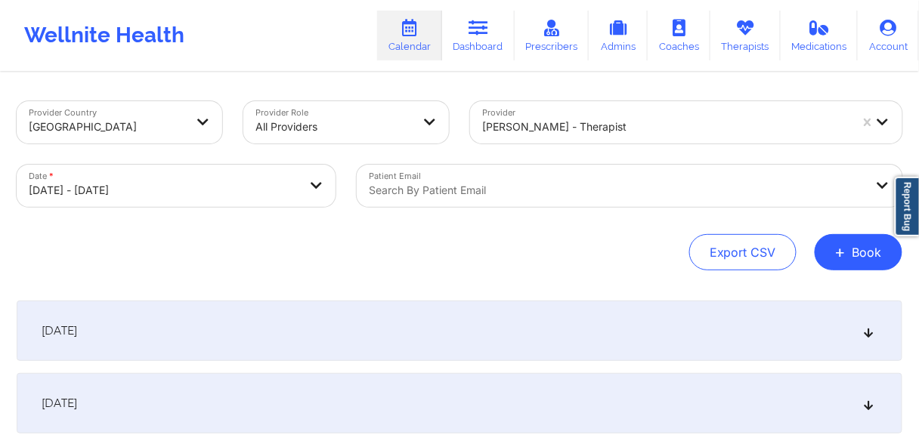
click at [67, 327] on span "October 13, 2025" at bounding box center [60, 331] width 36 height 15
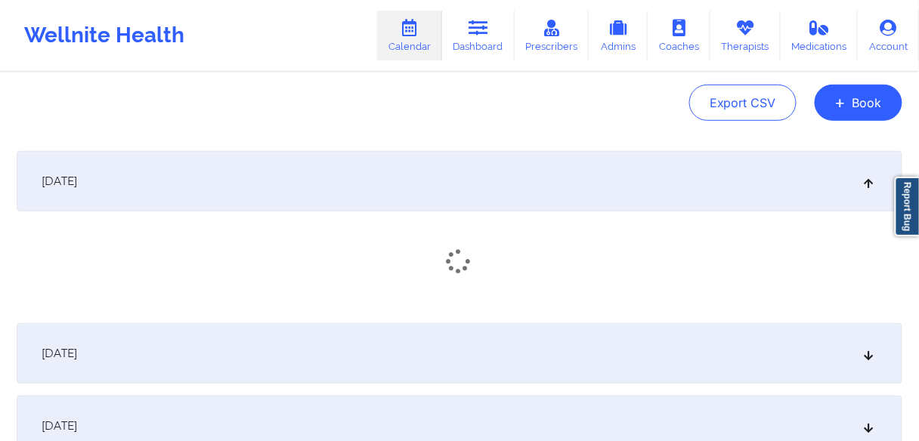
scroll to position [181, 0]
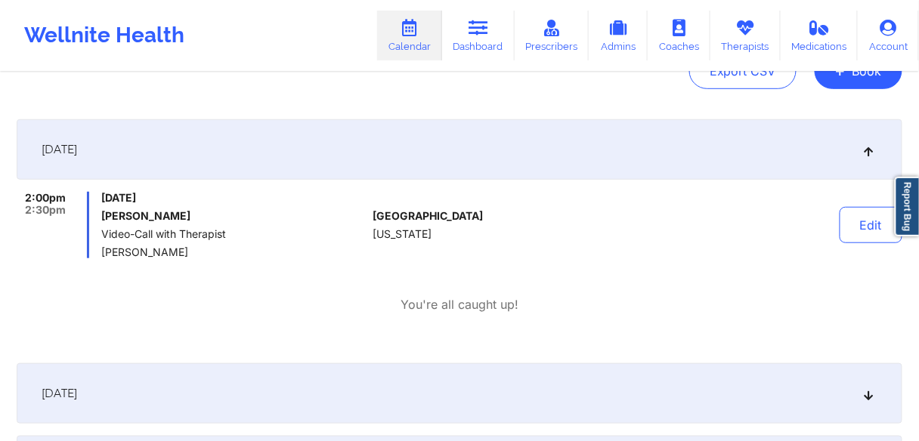
click at [77, 397] on span "October 14, 2025" at bounding box center [60, 393] width 36 height 15
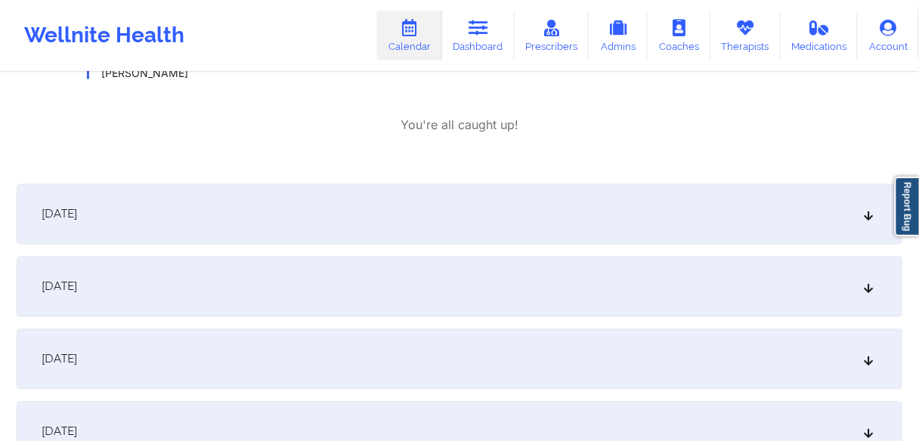
click at [77, 212] on span "October 15, 2025" at bounding box center [60, 214] width 36 height 15
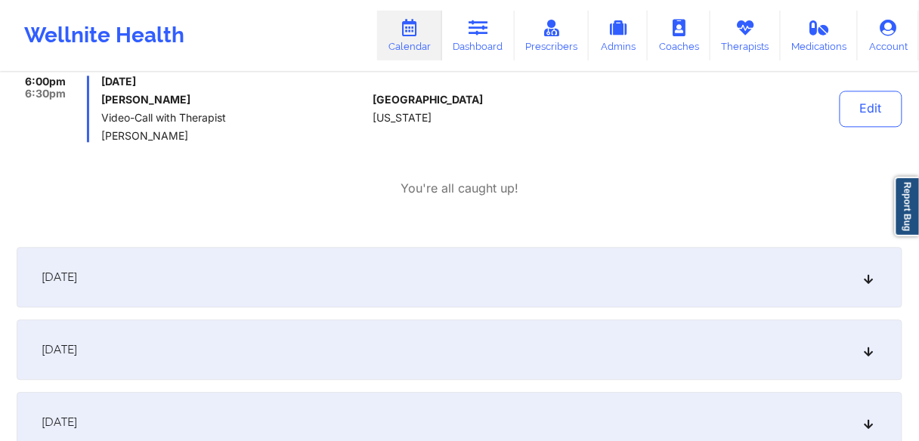
click at [107, 291] on div "October 16, 2025" at bounding box center [460, 277] width 886 height 60
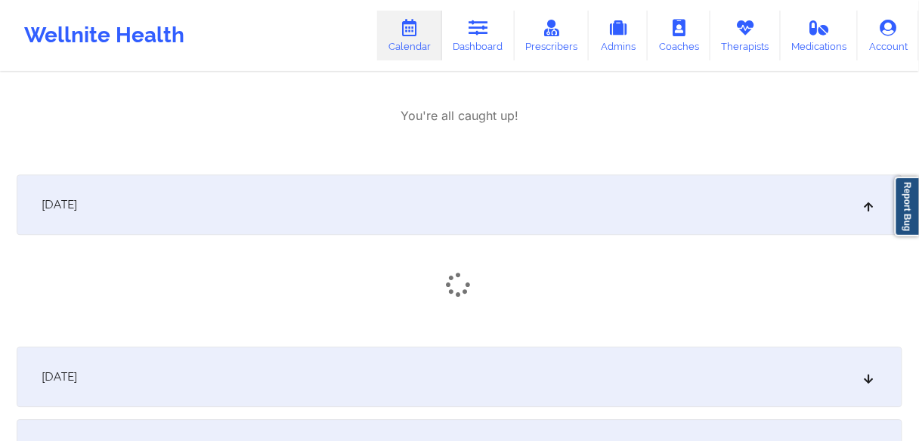
scroll to position [968, 0]
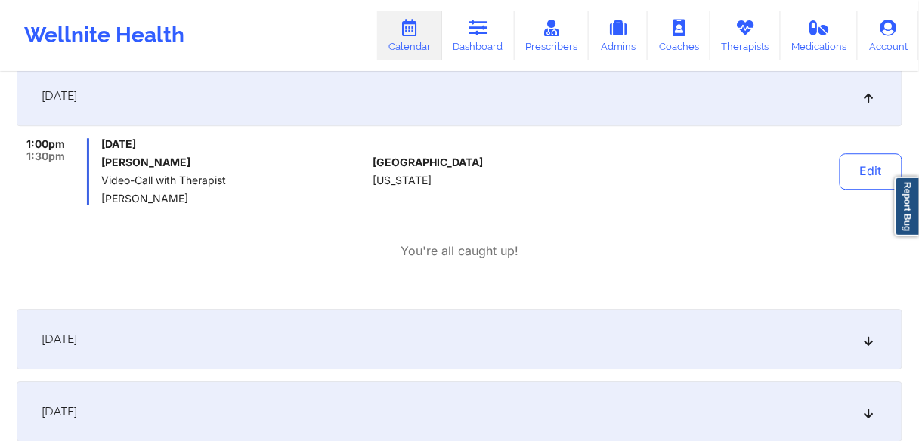
click at [77, 345] on span "October 17, 2025" at bounding box center [60, 339] width 36 height 15
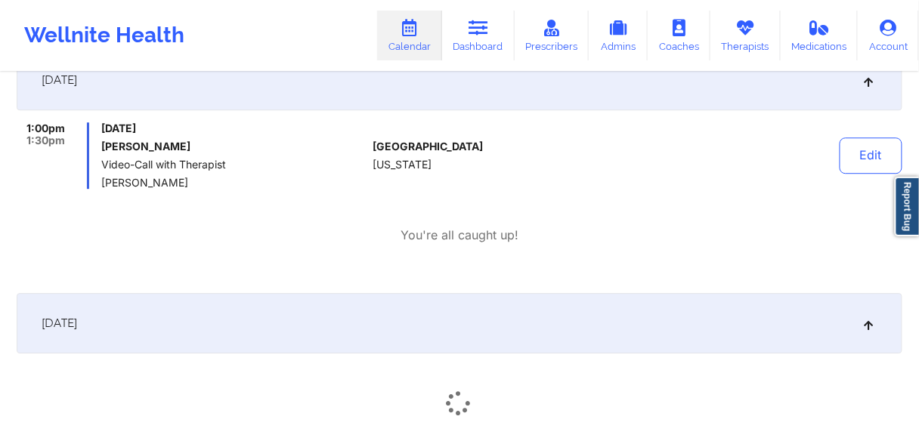
scroll to position [1149, 0]
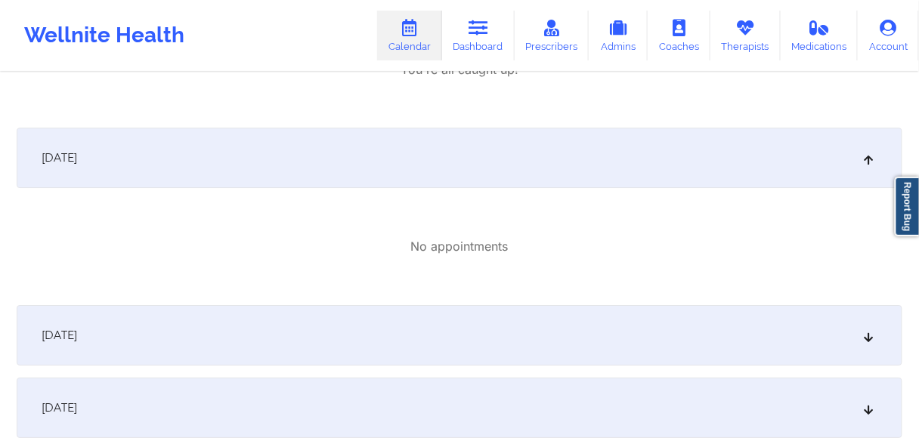
click at [111, 345] on div "October 18, 2025" at bounding box center [460, 335] width 886 height 60
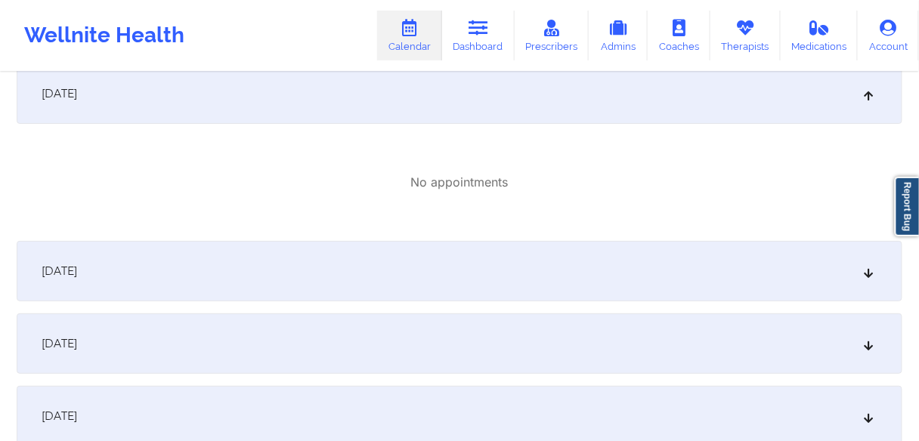
drag, startPoint x: 105, startPoint y: 277, endPoint x: 113, endPoint y: 297, distance: 21.8
click at [77, 276] on span "October 19, 2025" at bounding box center [60, 271] width 36 height 15
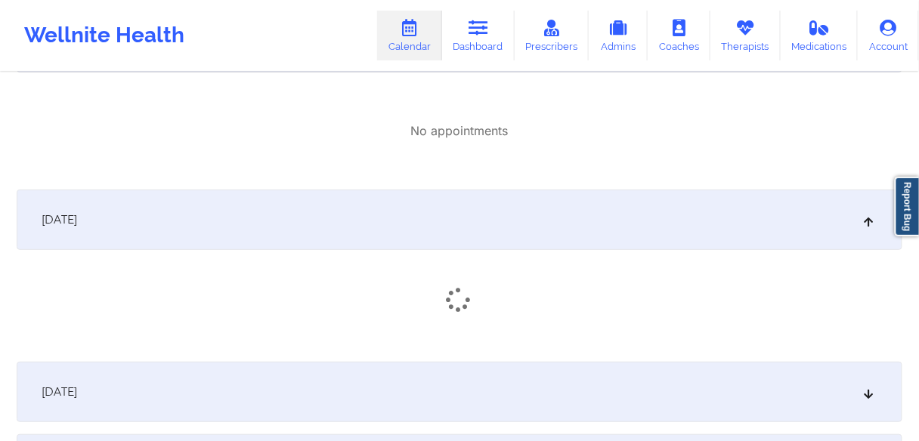
scroll to position [1633, 0]
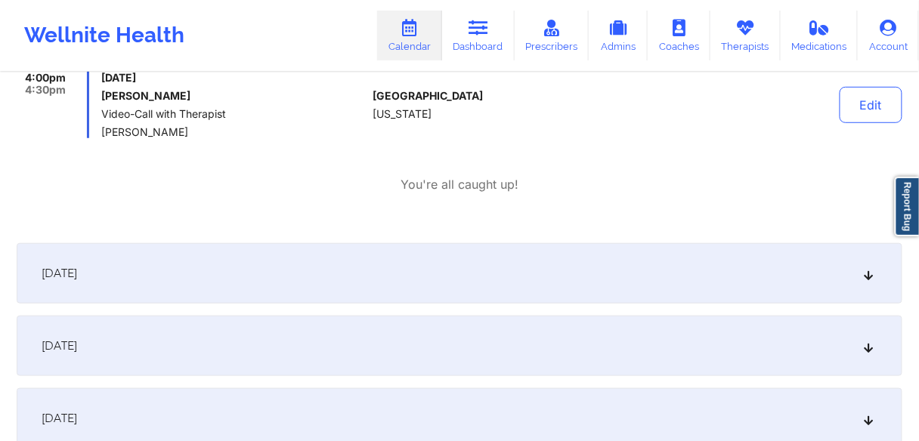
click at [97, 282] on div "October 20, 2025" at bounding box center [460, 273] width 886 height 60
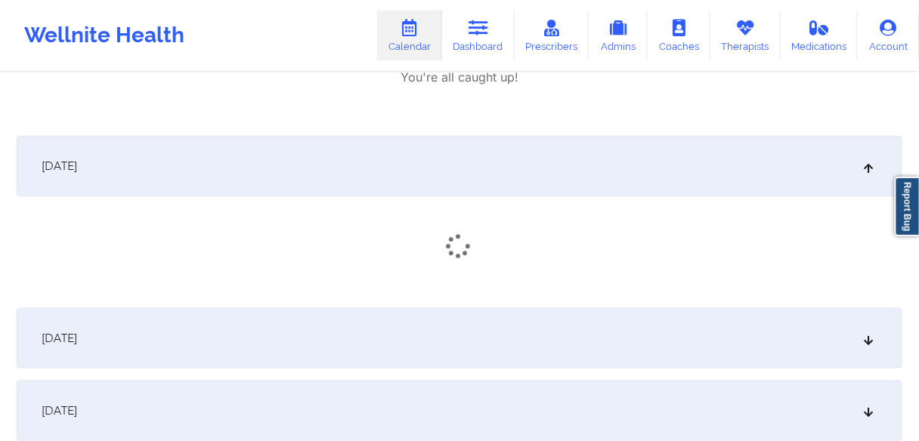
scroll to position [1814, 0]
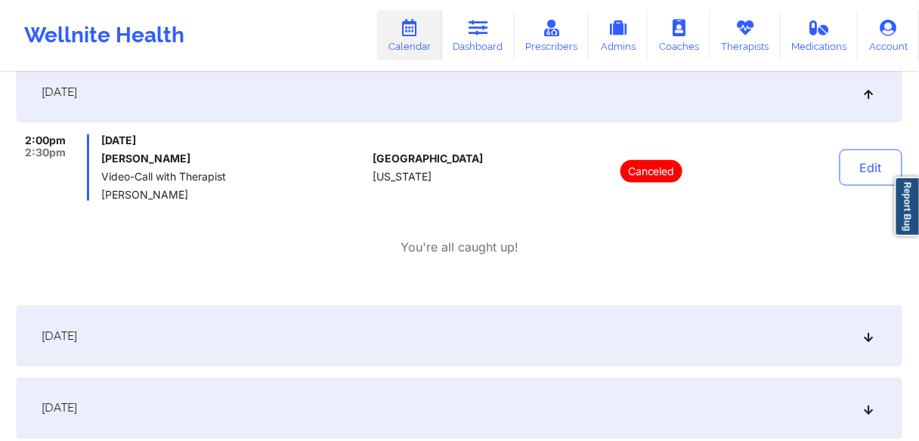
click at [77, 339] on span "October 21, 2025" at bounding box center [60, 336] width 36 height 15
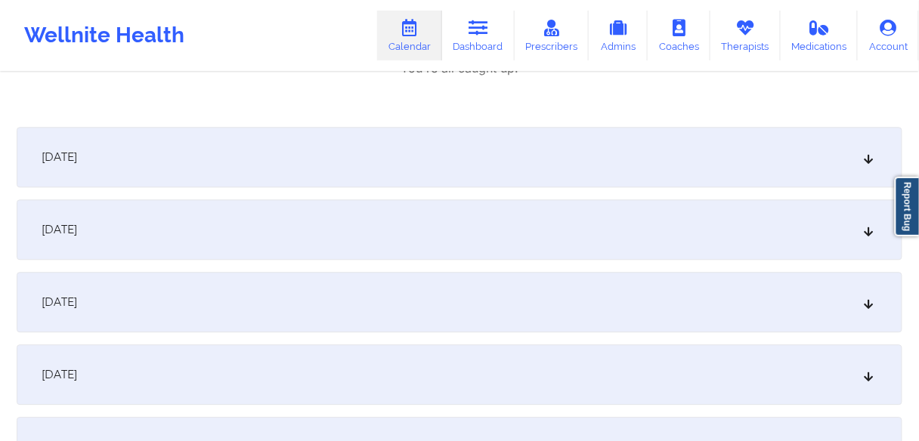
click at [101, 166] on div "October 22, 2025" at bounding box center [460, 157] width 886 height 60
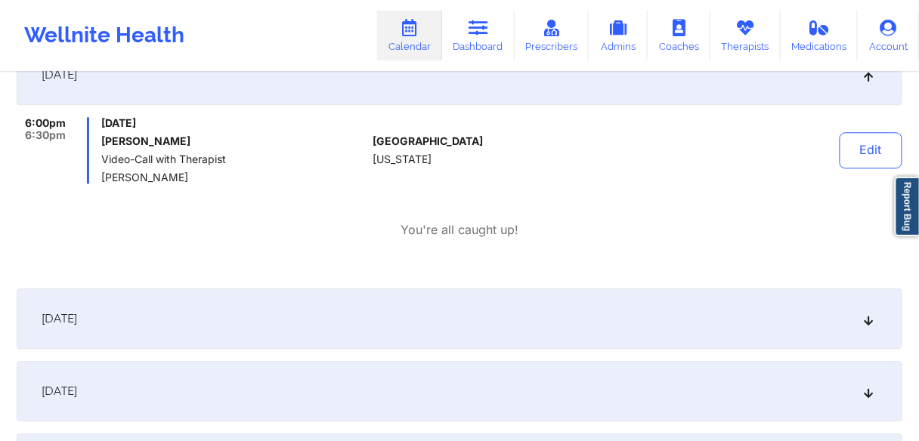
scroll to position [2419, 0]
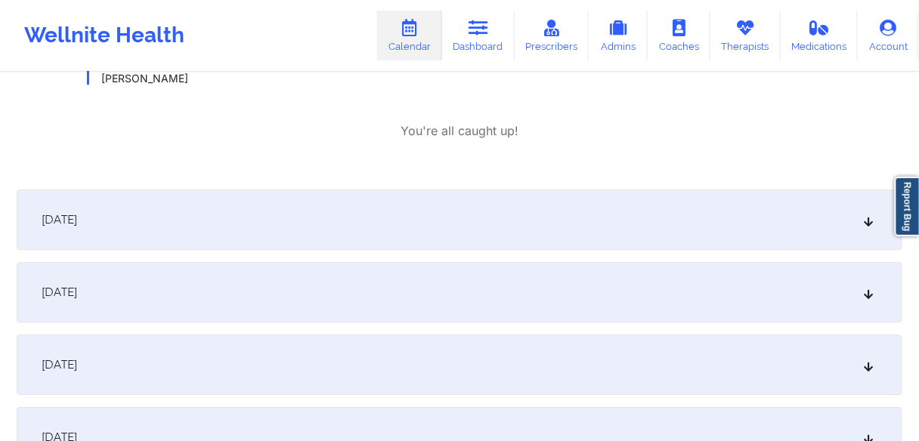
click at [98, 228] on div "October 23, 2025" at bounding box center [460, 220] width 886 height 60
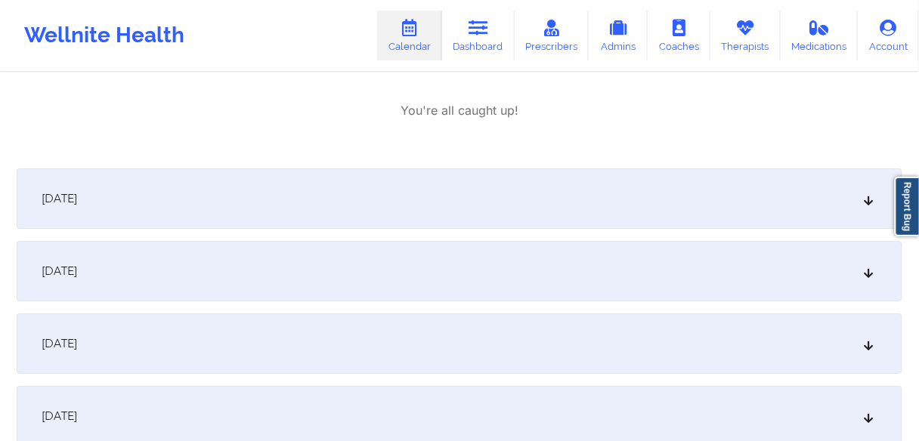
scroll to position [2842, 0]
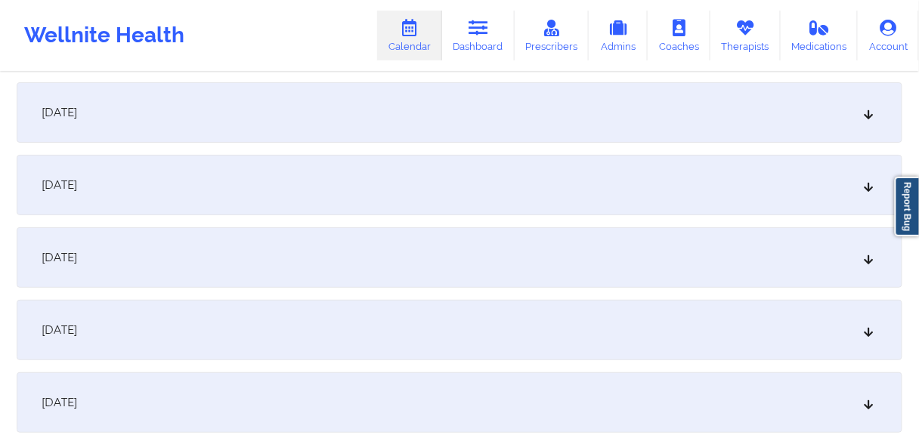
click at [125, 123] on div "October 25, 2025" at bounding box center [460, 112] width 886 height 60
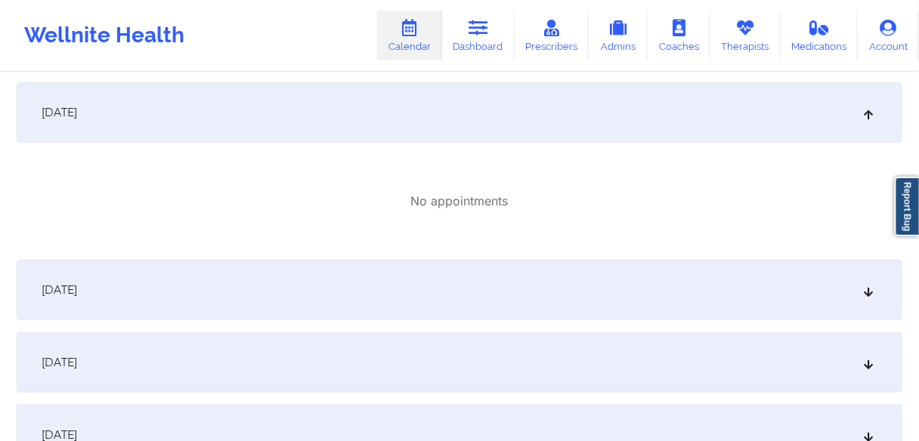
click at [77, 290] on span "October 26, 2025" at bounding box center [60, 290] width 36 height 15
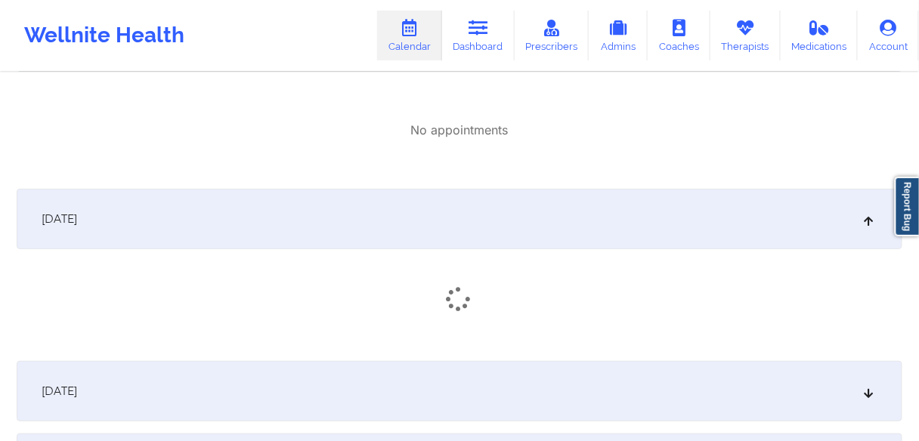
scroll to position [3024, 0]
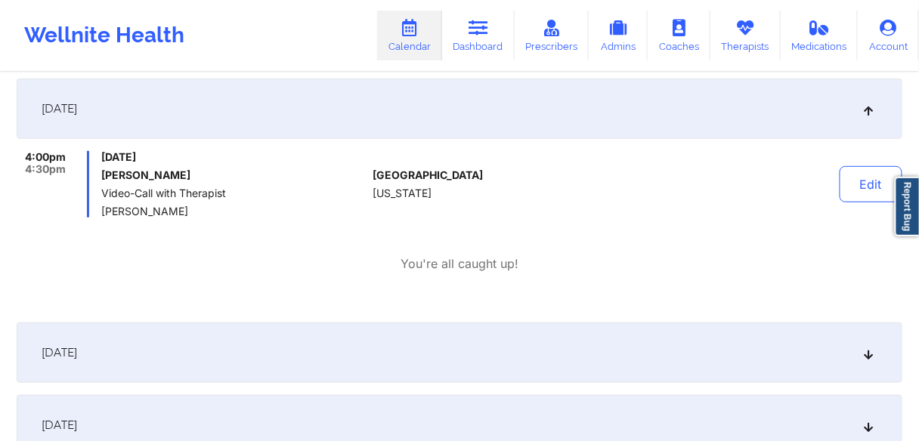
drag, startPoint x: 98, startPoint y: 349, endPoint x: 110, endPoint y: 354, distance: 12.9
click at [77, 351] on span "October 27, 2025" at bounding box center [60, 352] width 36 height 15
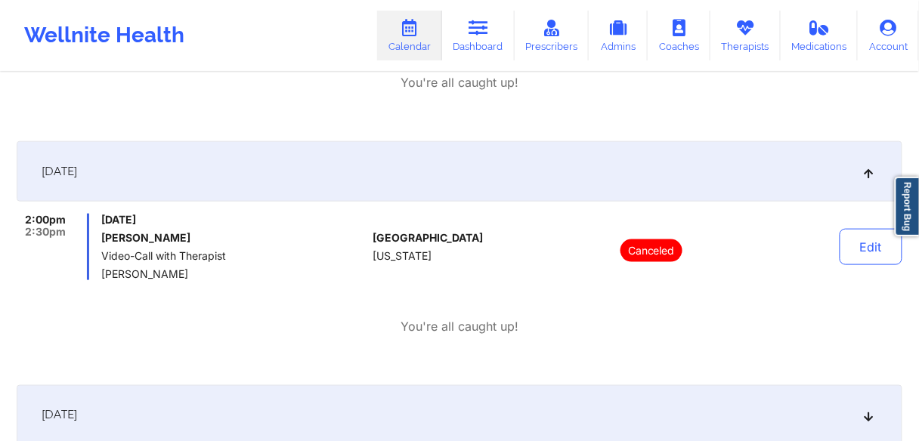
scroll to position [3447, 0]
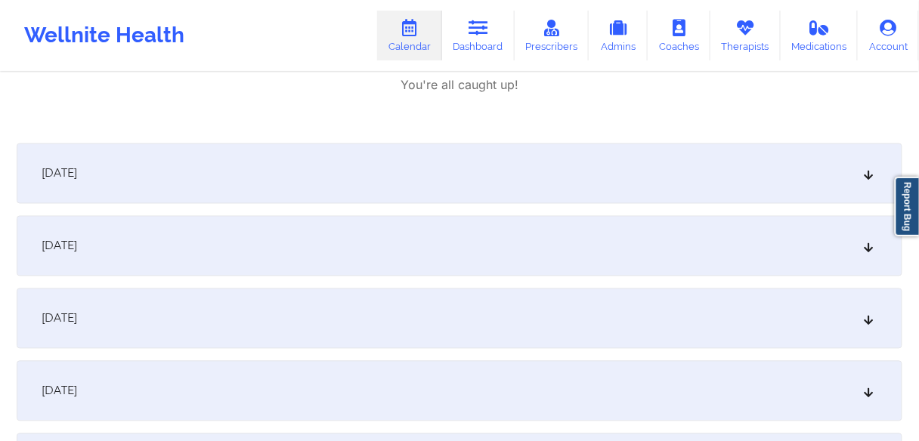
click at [77, 178] on span "October 28, 2025" at bounding box center [60, 173] width 36 height 15
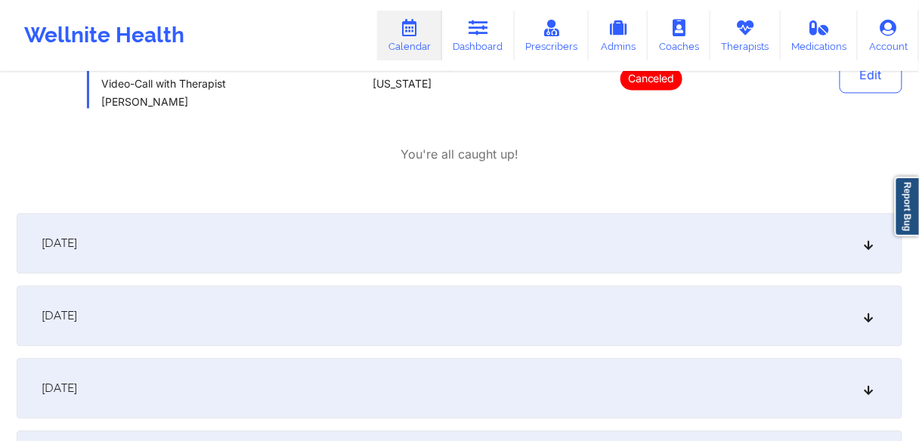
scroll to position [3628, 0]
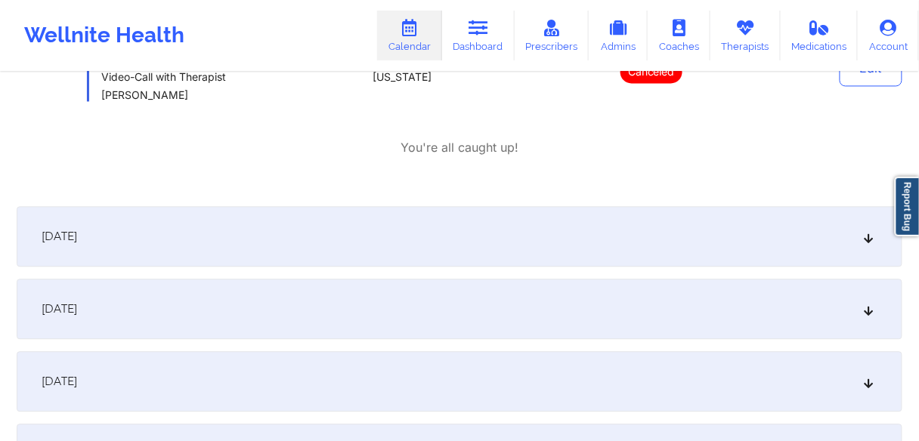
click at [144, 250] on div "October 29, 2025" at bounding box center [460, 236] width 886 height 60
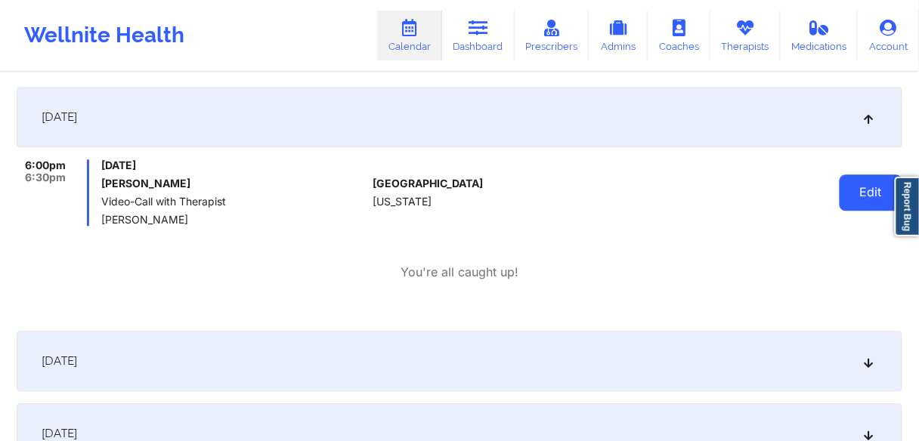
scroll to position [3749, 0]
